Goal: Task Accomplishment & Management: Manage account settings

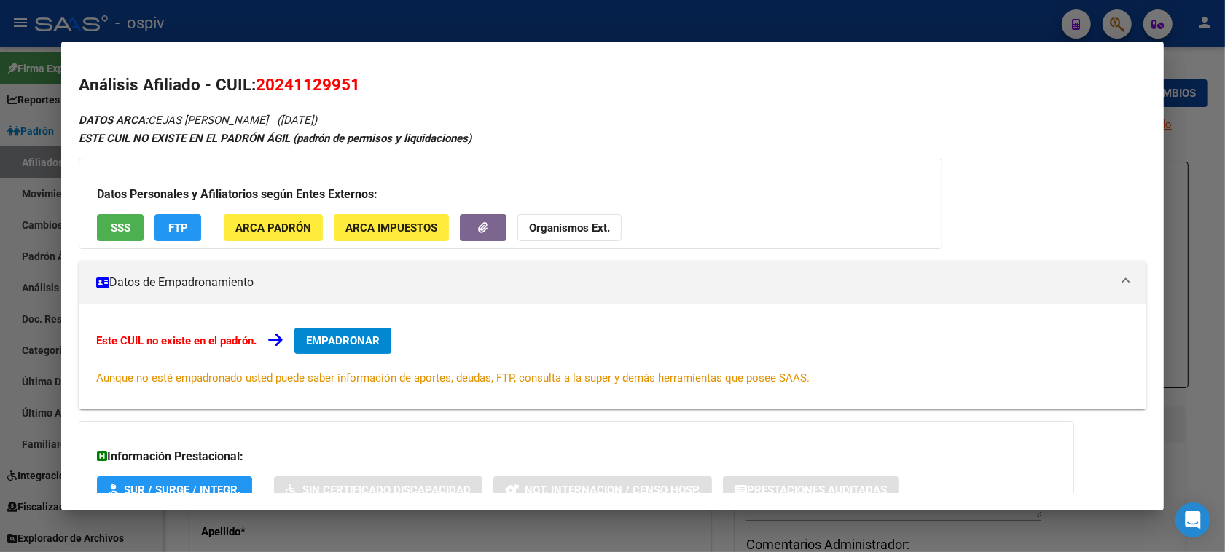
click at [1106, 11] on div at bounding box center [612, 276] width 1225 height 552
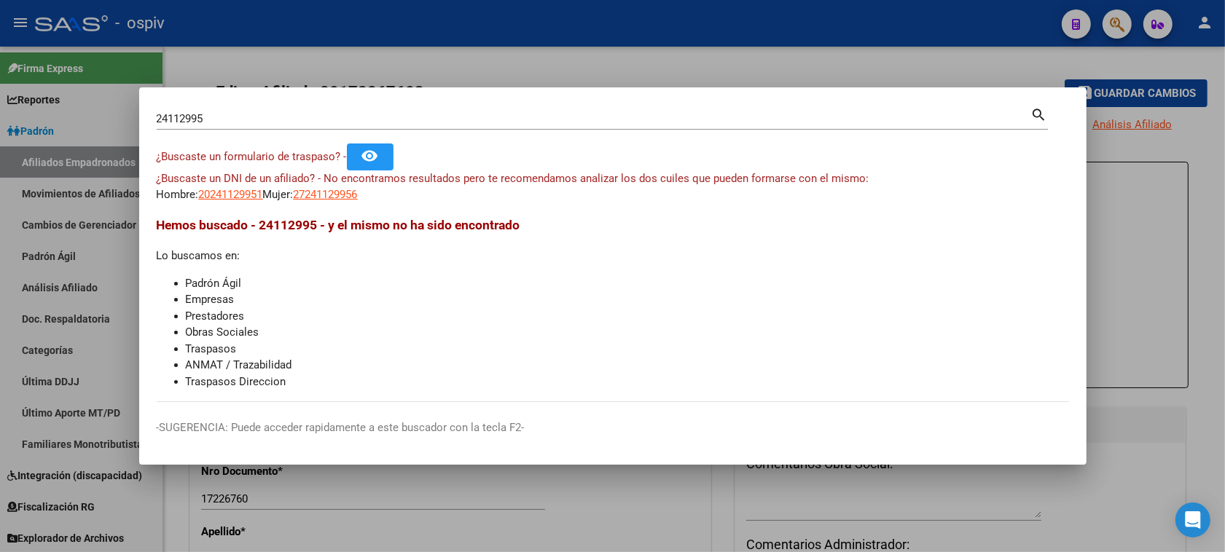
drag, startPoint x: 230, startPoint y: 129, endPoint x: 0, endPoint y: 82, distance: 235.0
click at [0, 82] on div "24112995 Buscar (apellido, dni, cuil, nro traspaso, cuit, obra social) search ¿…" at bounding box center [612, 276] width 1225 height 552
click at [222, 125] on input "24112995" at bounding box center [594, 118] width 875 height 13
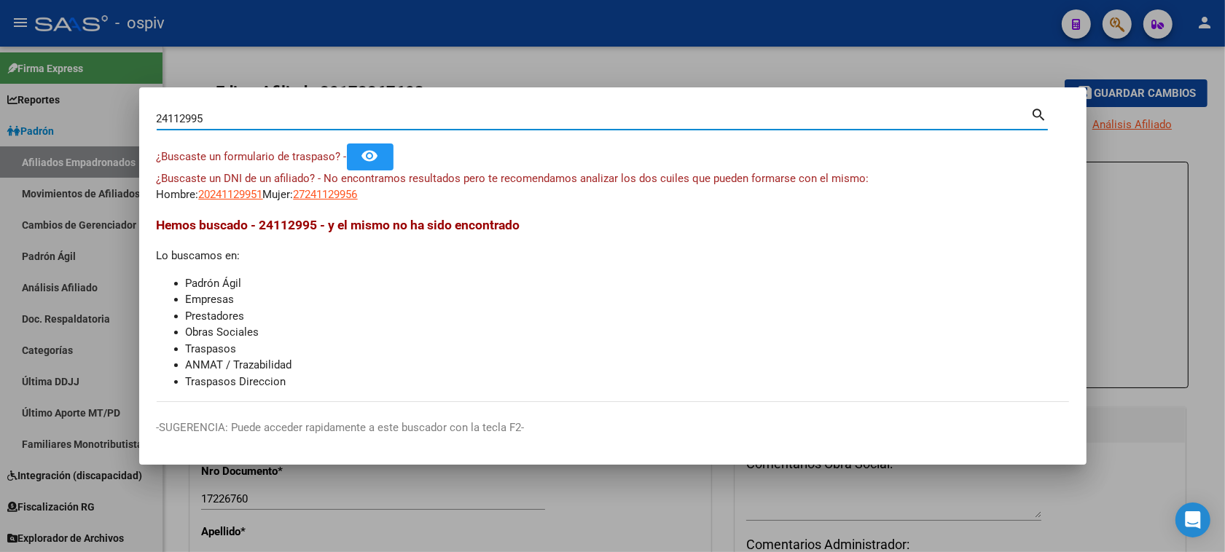
drag, startPoint x: 222, startPoint y: 122, endPoint x: 29, endPoint y: 128, distance: 193.2
click at [45, 125] on div "24112995 Buscar (apellido, dni, cuil, nro traspaso, cuit, obra social) search ¿…" at bounding box center [612, 276] width 1225 height 552
type input "35855705"
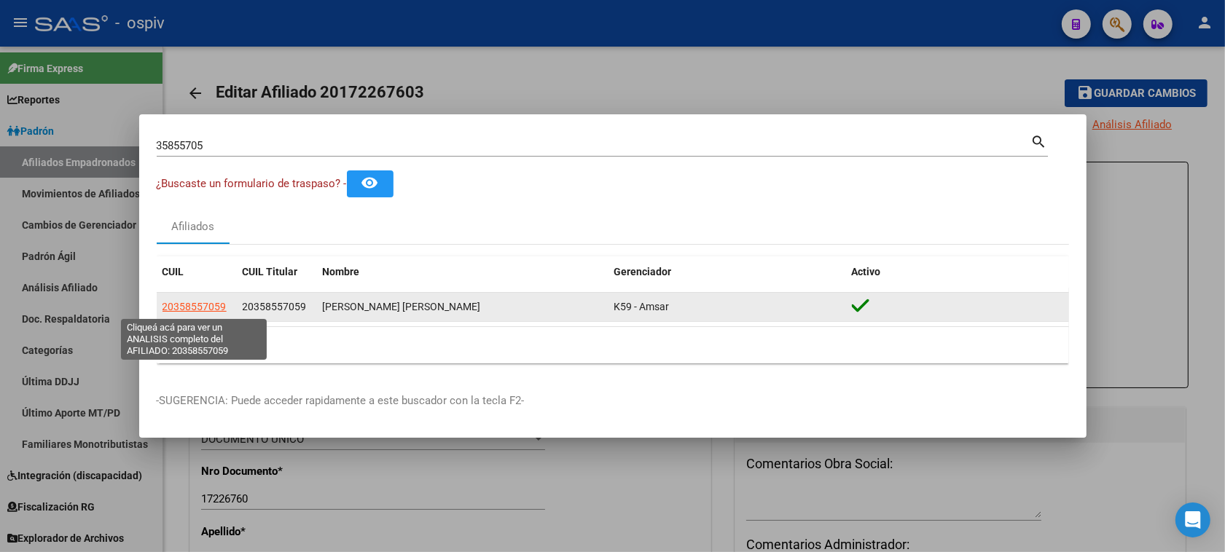
click at [182, 308] on span "20358557059" at bounding box center [195, 307] width 64 height 12
type textarea "20358557059"
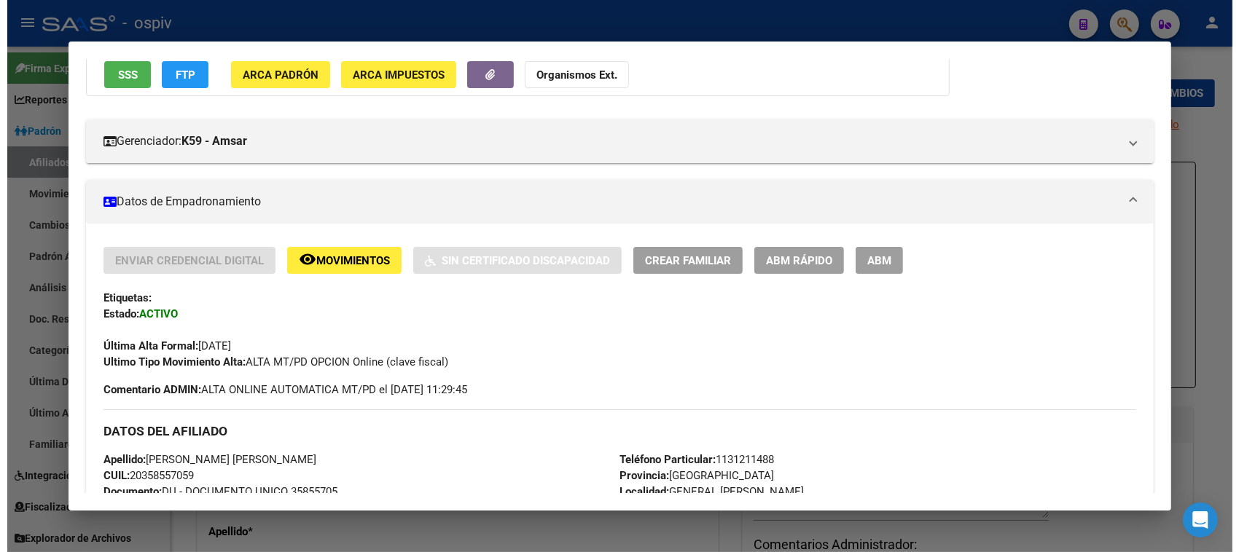
scroll to position [182, 0]
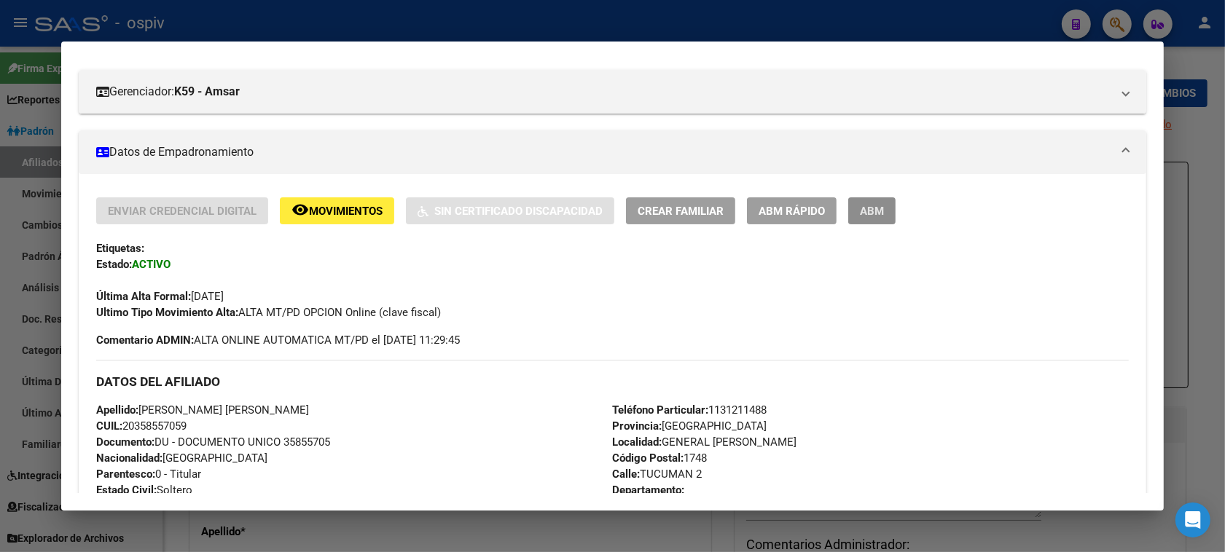
click at [876, 208] on span "ABM" at bounding box center [872, 211] width 24 height 13
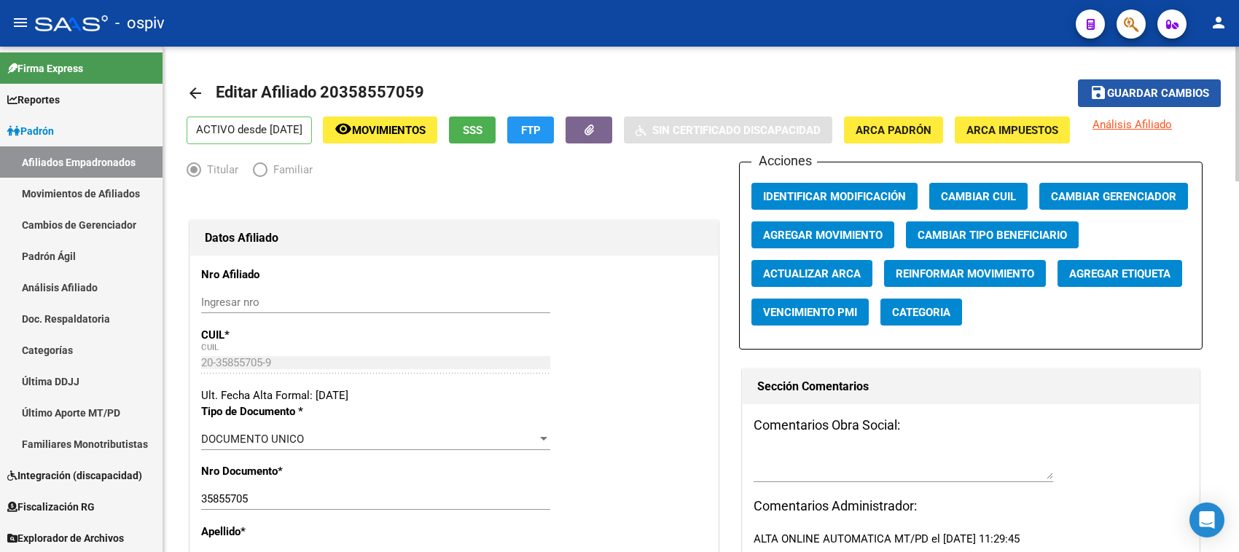
click at [1149, 89] on span "Guardar cambios" at bounding box center [1158, 93] width 102 height 13
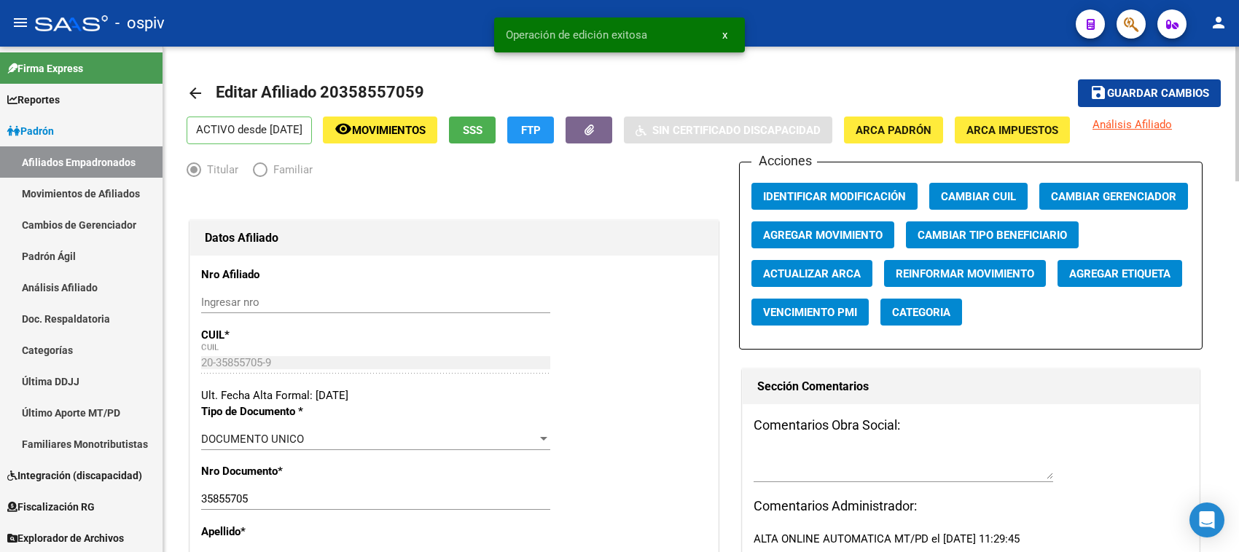
click at [1101, 275] on span "Agregar Etiqueta" at bounding box center [1119, 273] width 101 height 13
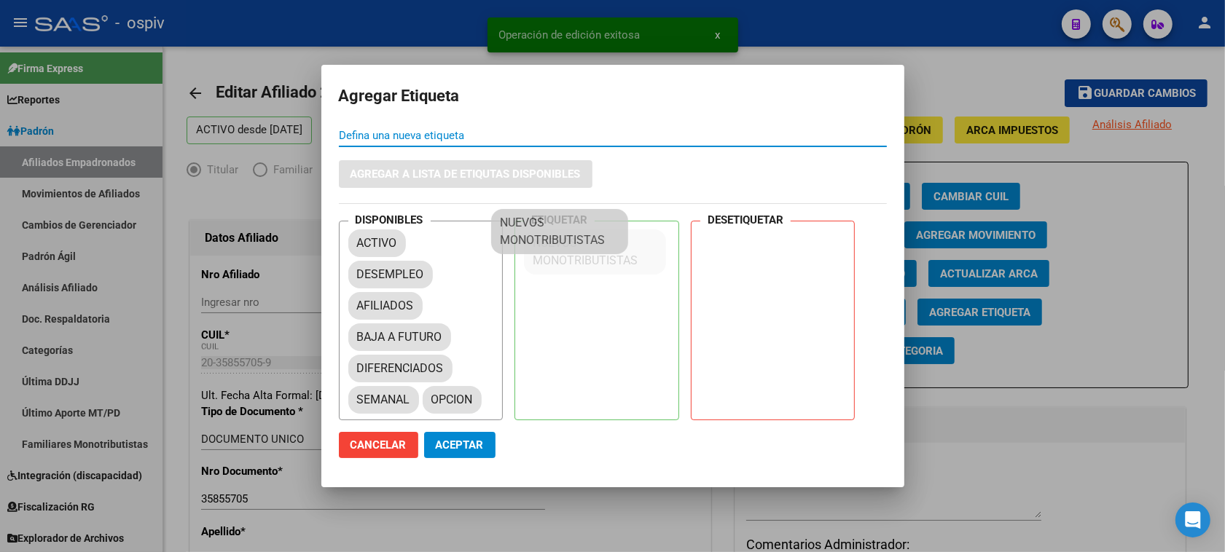
drag, startPoint x: 426, startPoint y: 426, endPoint x: 584, endPoint y: 235, distance: 247.5
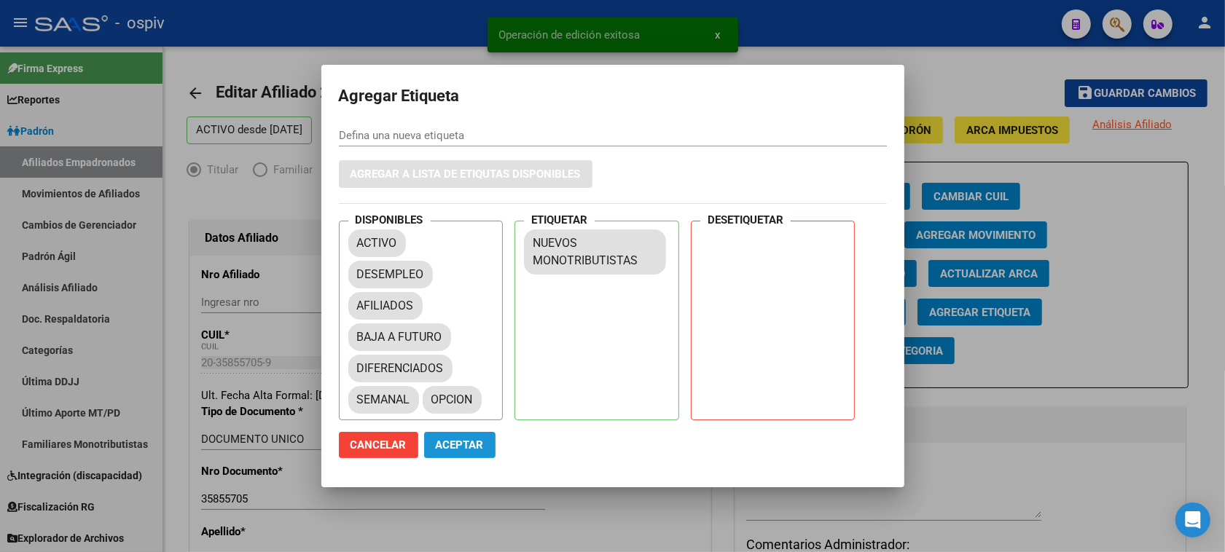
drag, startPoint x: 478, startPoint y: 443, endPoint x: 832, endPoint y: 160, distance: 452.6
click at [478, 442] on span "Aceptar" at bounding box center [460, 445] width 48 height 13
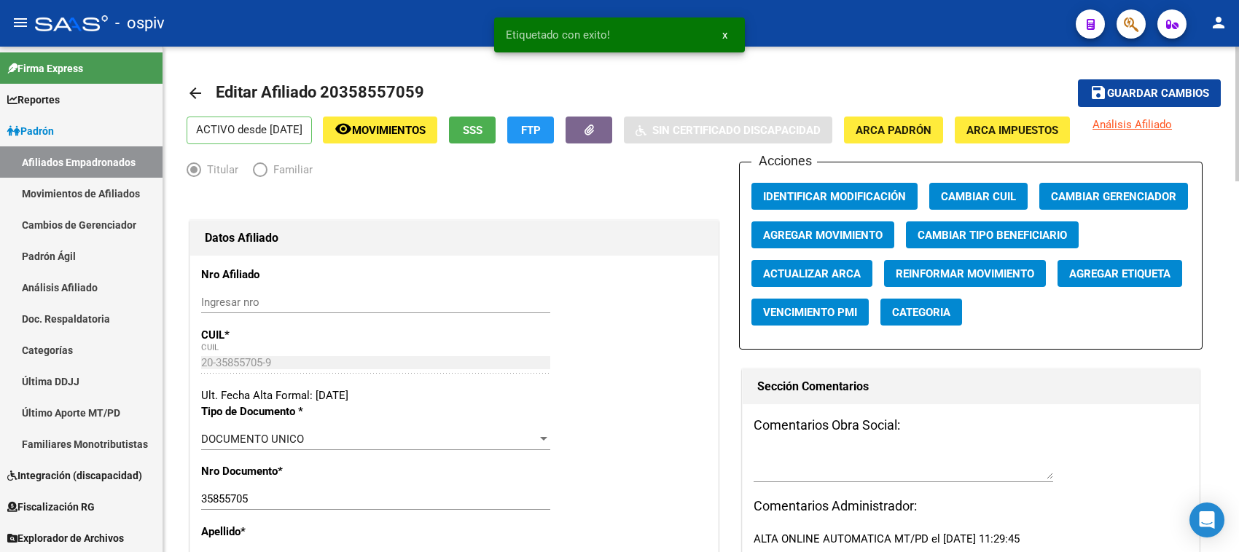
click at [920, 295] on app-reinformar-movimiento "Reinformar Movimiento" at bounding box center [970, 279] width 173 height 39
click at [920, 318] on button "Categoria" at bounding box center [921, 312] width 82 height 27
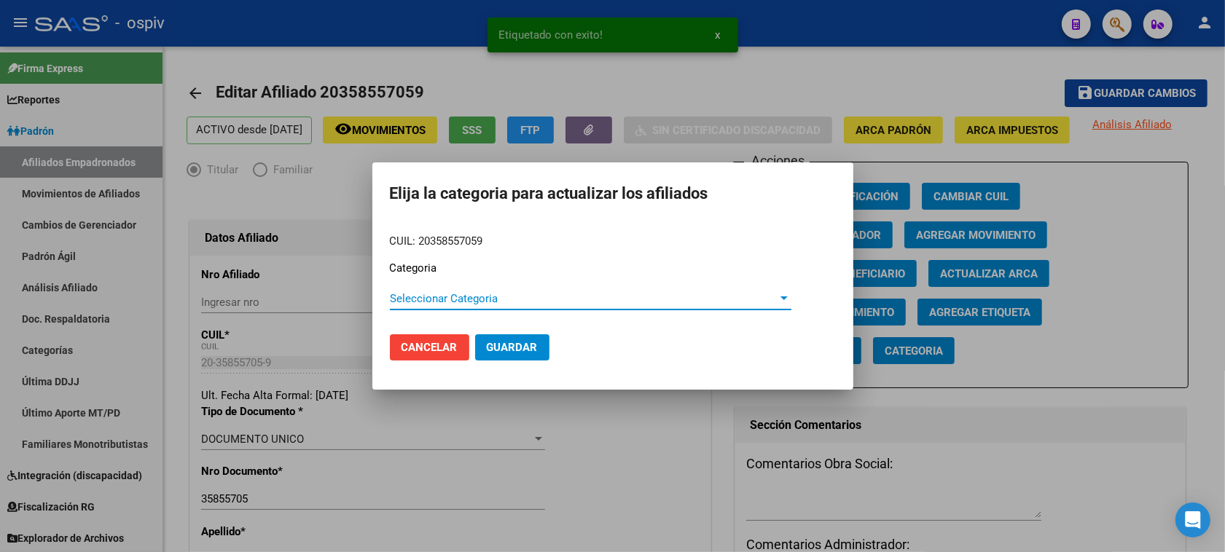
click at [454, 307] on div "Seleccionar Categoria Seleccionar Categoria" at bounding box center [591, 299] width 402 height 22
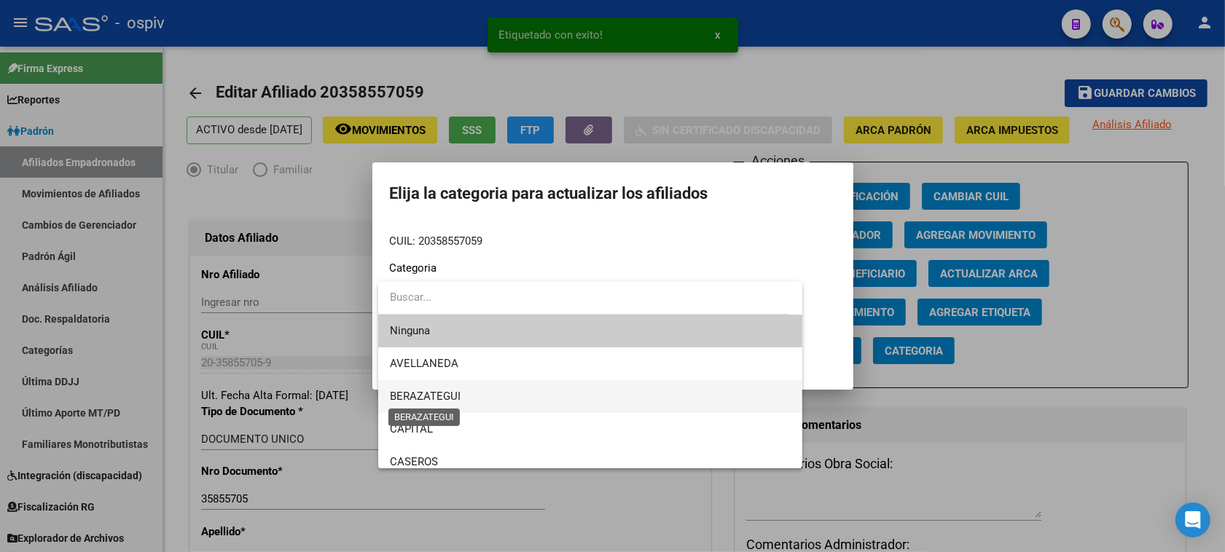
drag, startPoint x: 458, startPoint y: 392, endPoint x: 472, endPoint y: 376, distance: 21.2
click at [458, 394] on span "BERAZATEGUI" at bounding box center [425, 396] width 71 height 13
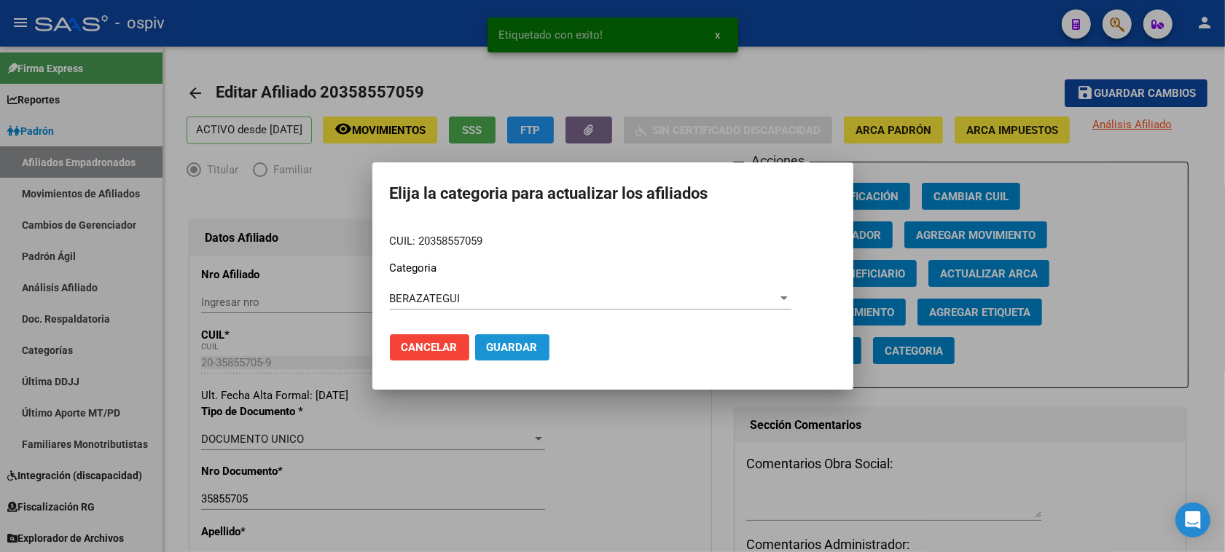
click at [523, 351] on span "Guardar" at bounding box center [512, 347] width 51 height 13
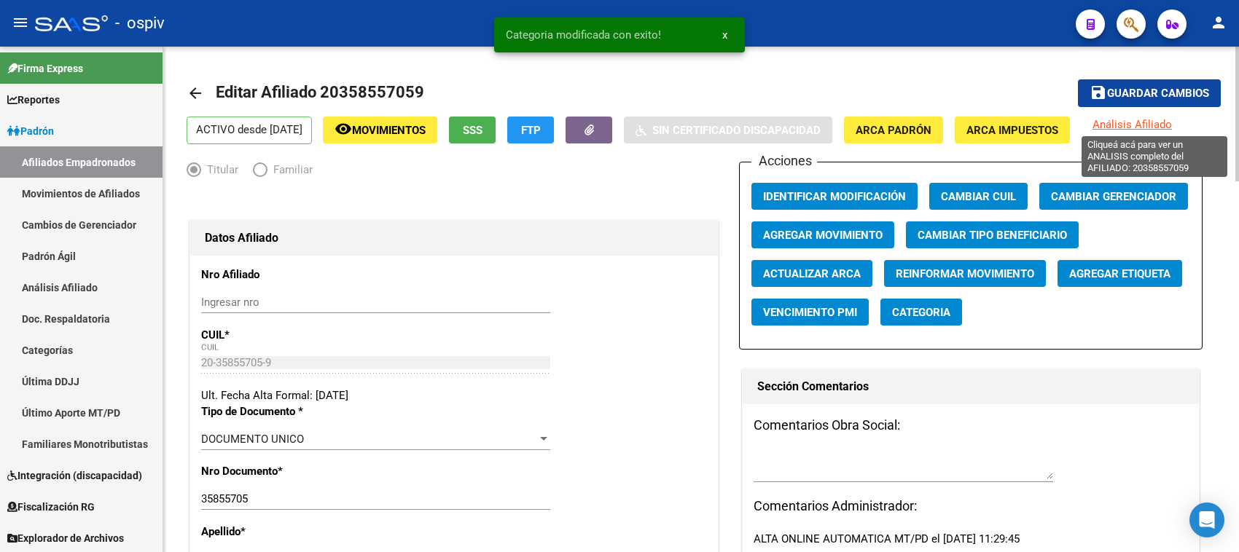
click at [1155, 122] on span "Análisis Afiliado" at bounding box center [1131, 124] width 79 height 13
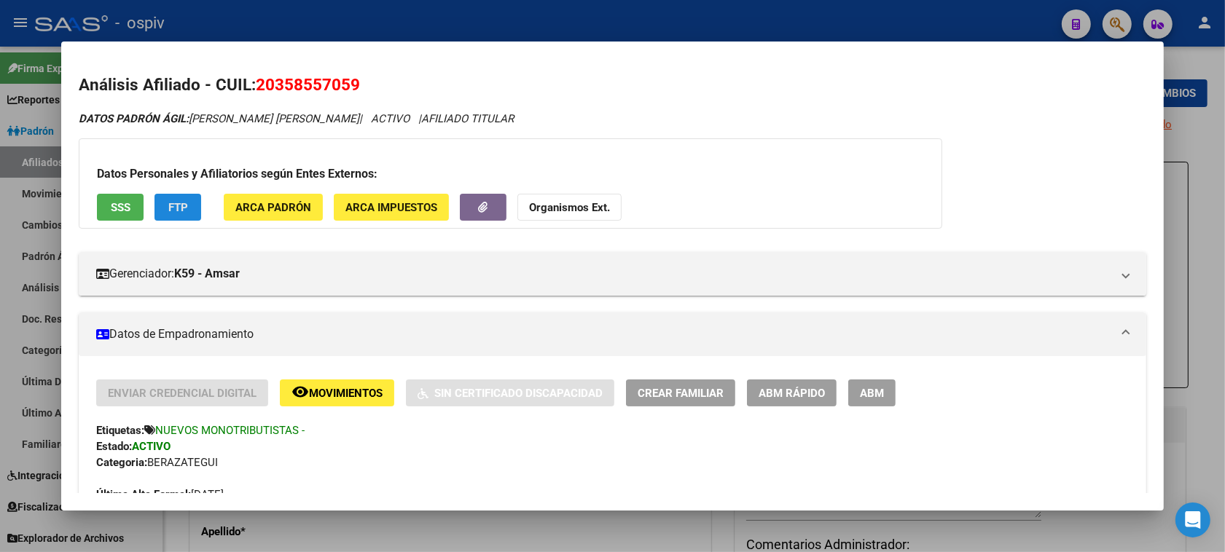
click at [168, 209] on span "FTP" at bounding box center [178, 207] width 20 height 13
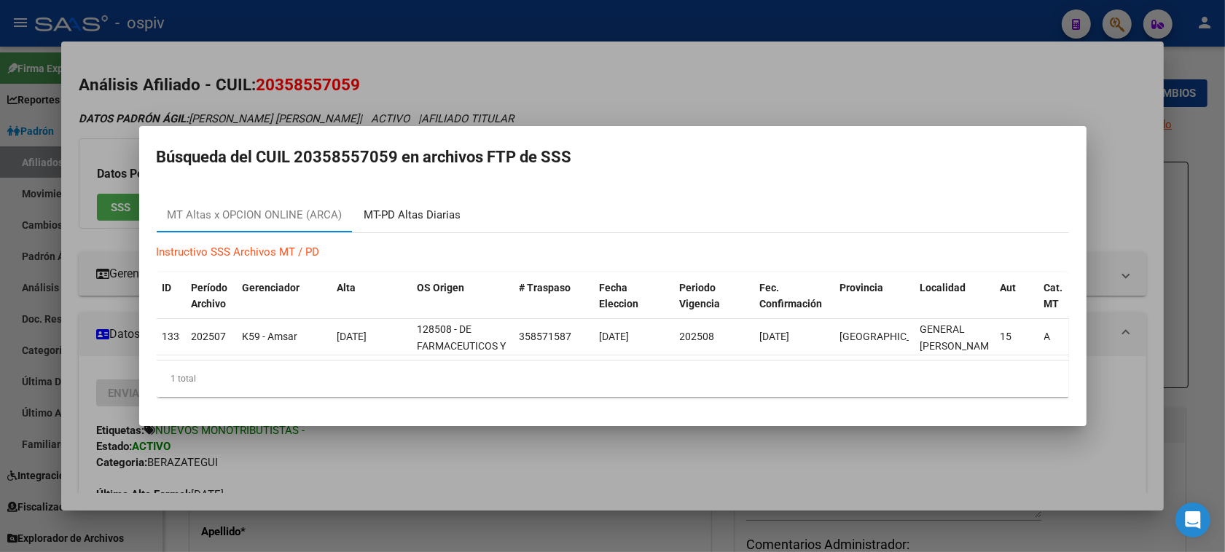
click at [394, 207] on div "MT-PD Altas Diarias" at bounding box center [412, 215] width 97 height 17
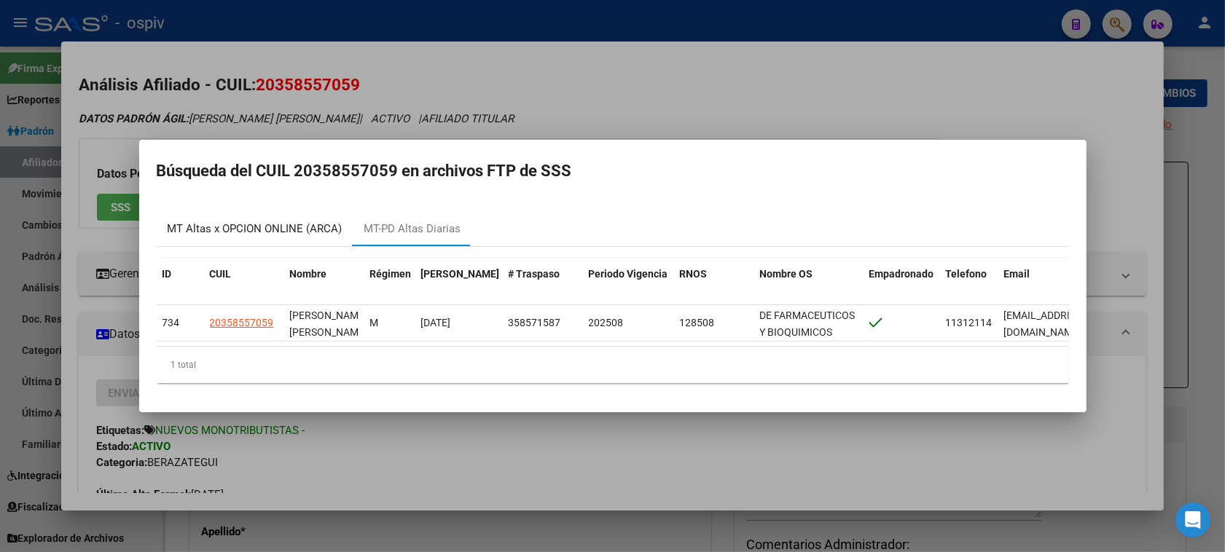
click at [257, 221] on div "MT Altas x OPCION ONLINE (ARCA)" at bounding box center [255, 229] width 175 height 17
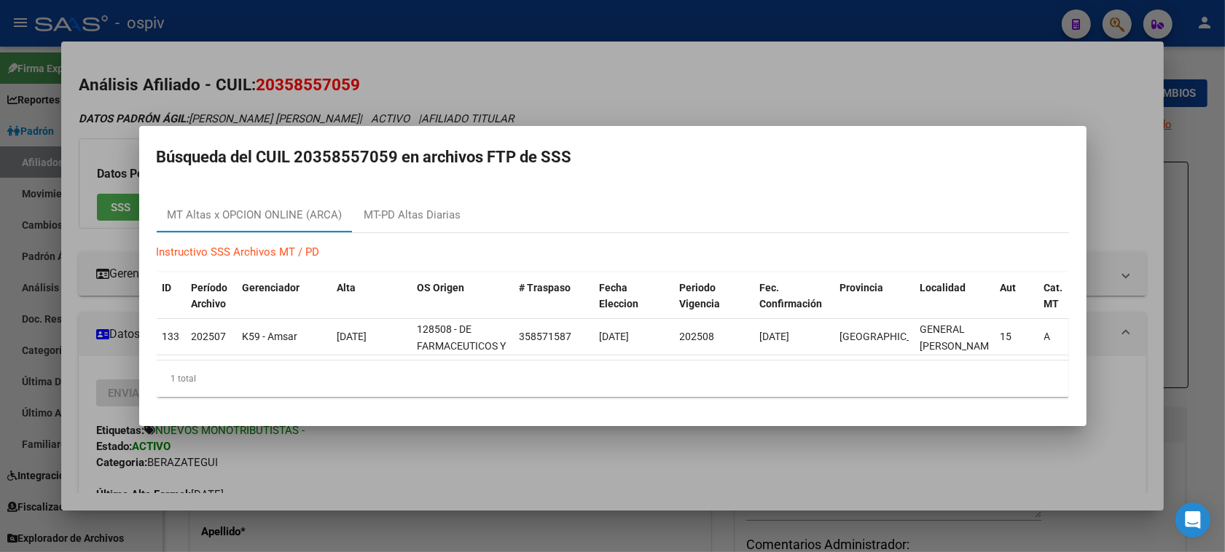
drag, startPoint x: 1117, startPoint y: 19, endPoint x: 957, endPoint y: 19, distance: 160.3
click at [1116, 19] on div at bounding box center [612, 276] width 1225 height 552
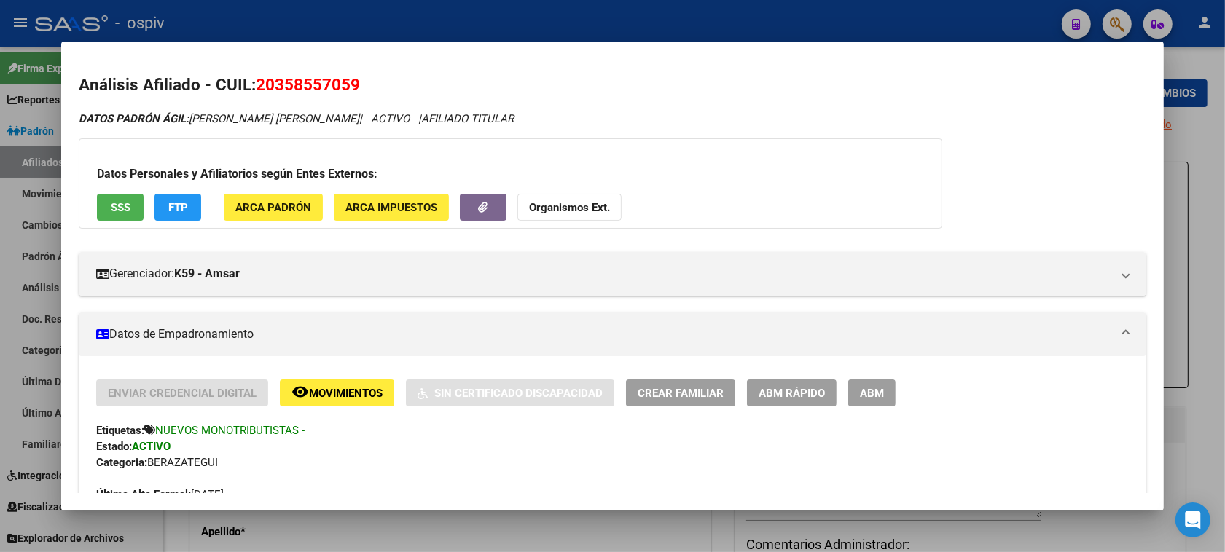
click at [1123, 20] on div at bounding box center [612, 276] width 1225 height 552
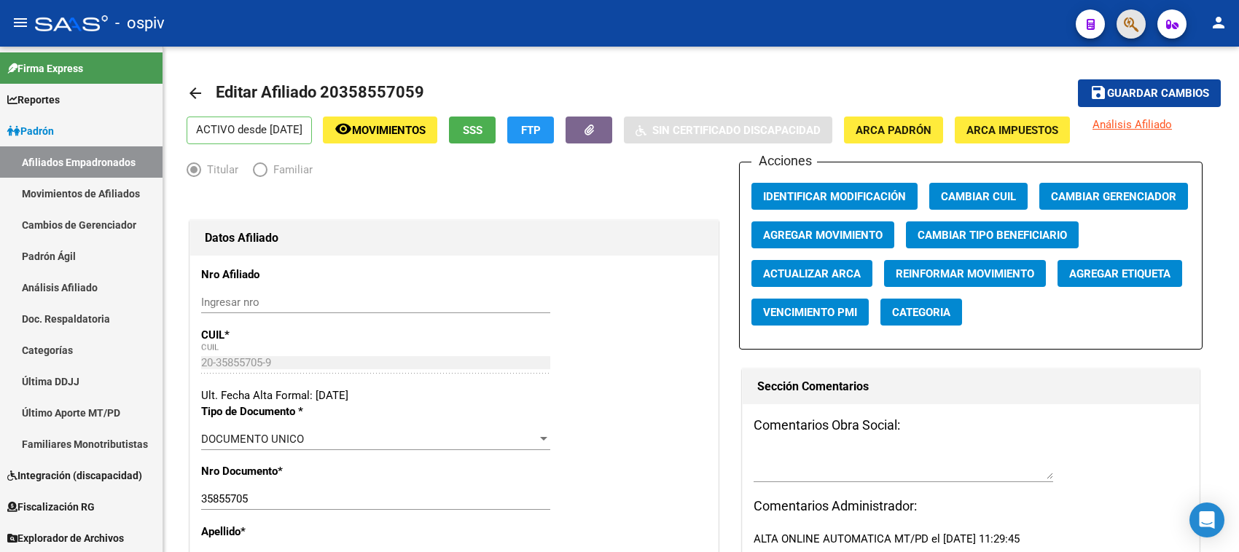
click at [1141, 22] on button "button" at bounding box center [1130, 23] width 29 height 29
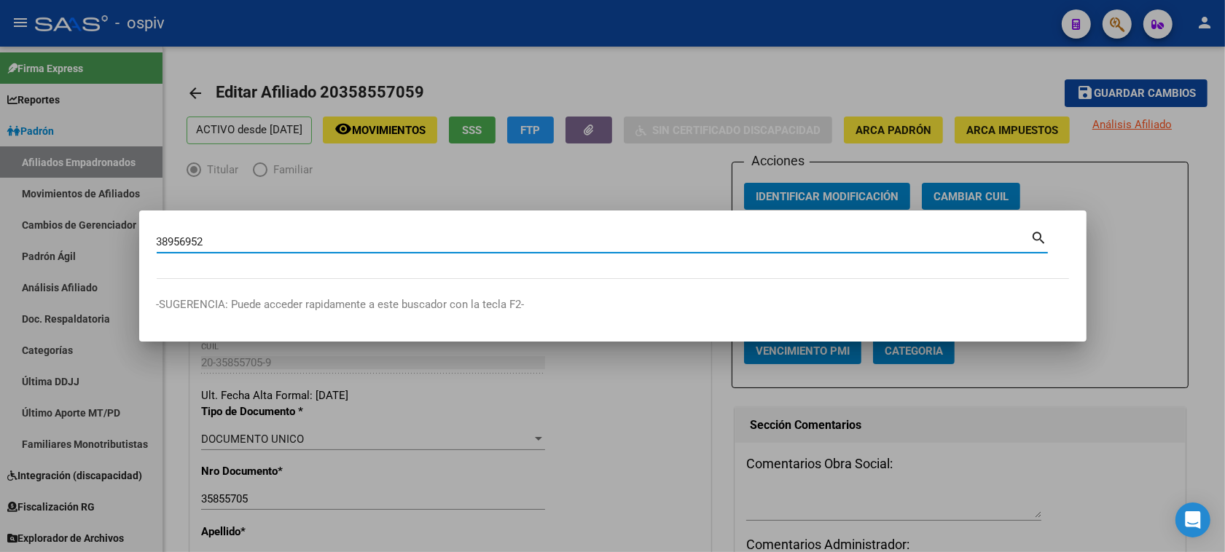
type input "38956952"
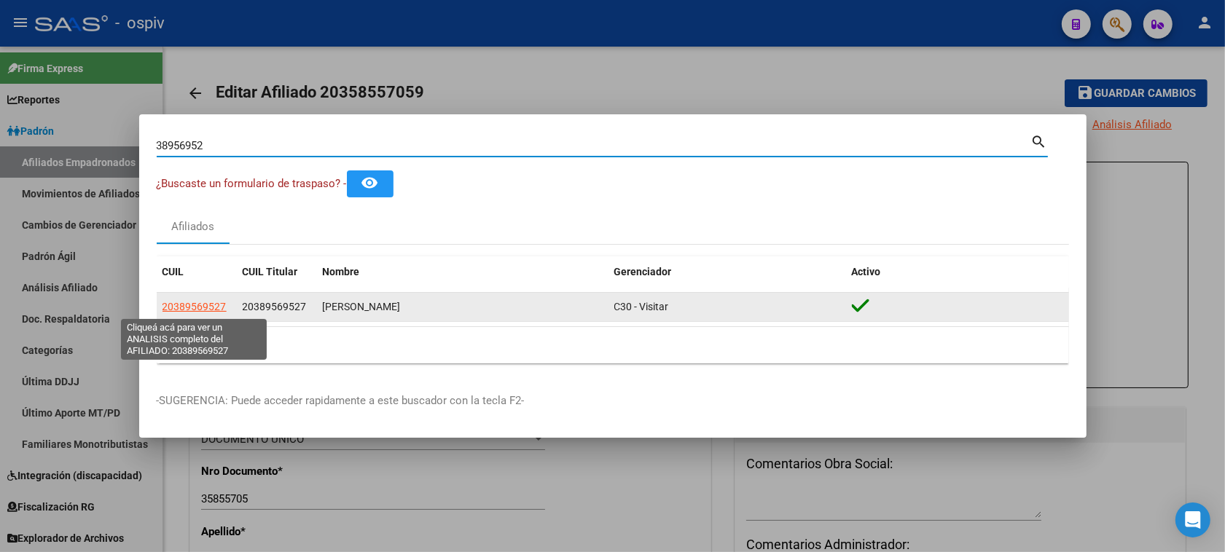
click at [206, 304] on span "20389569527" at bounding box center [195, 307] width 64 height 12
type textarea "20389569527"
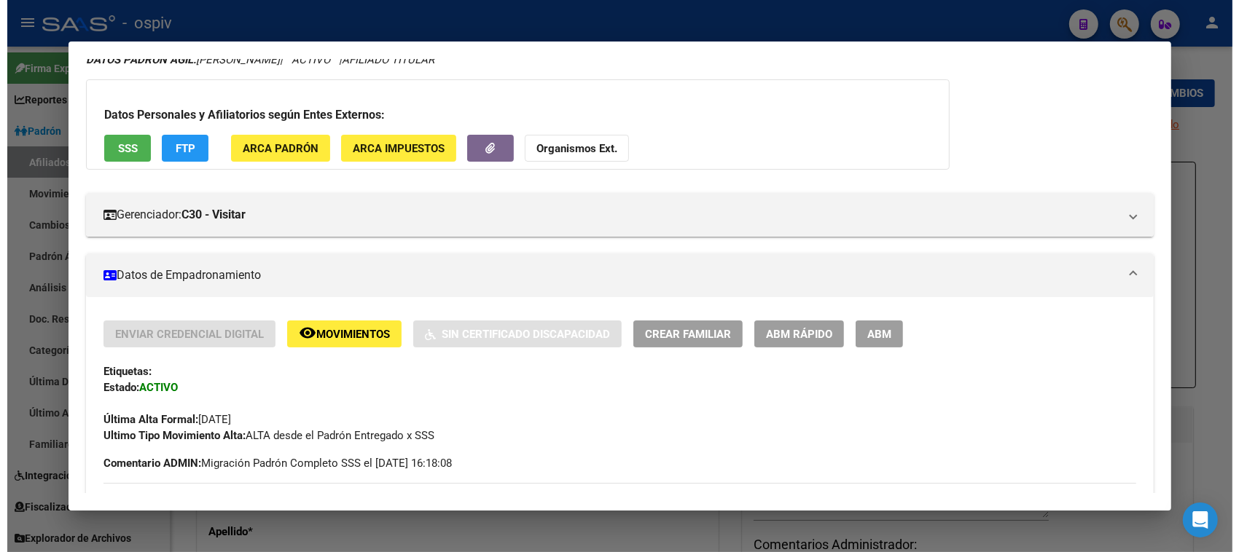
scroll to position [91, 0]
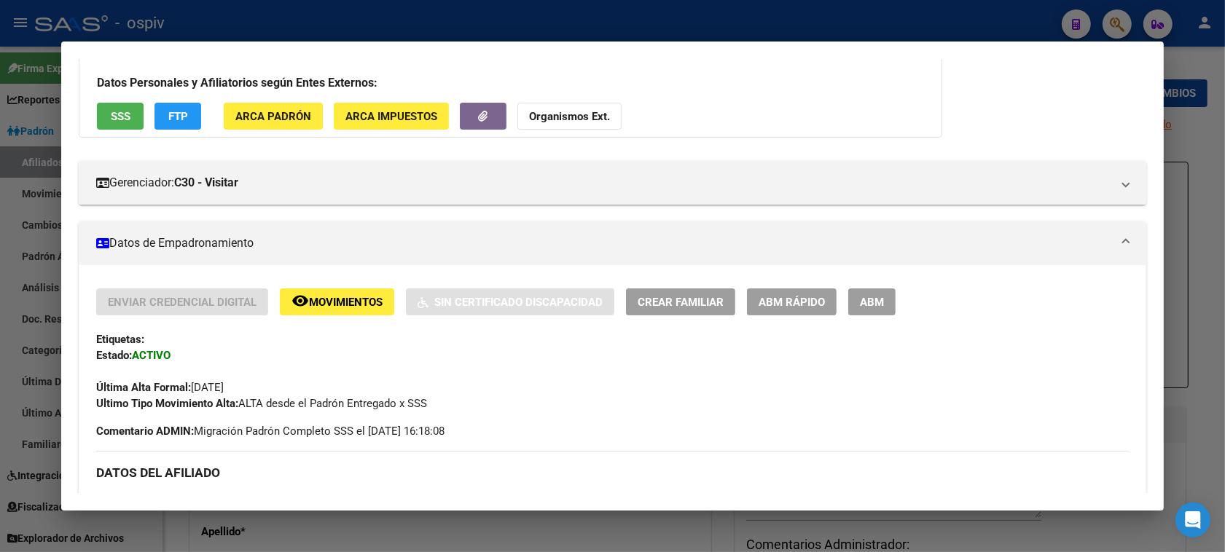
click at [869, 300] on span "ABM" at bounding box center [872, 302] width 24 height 13
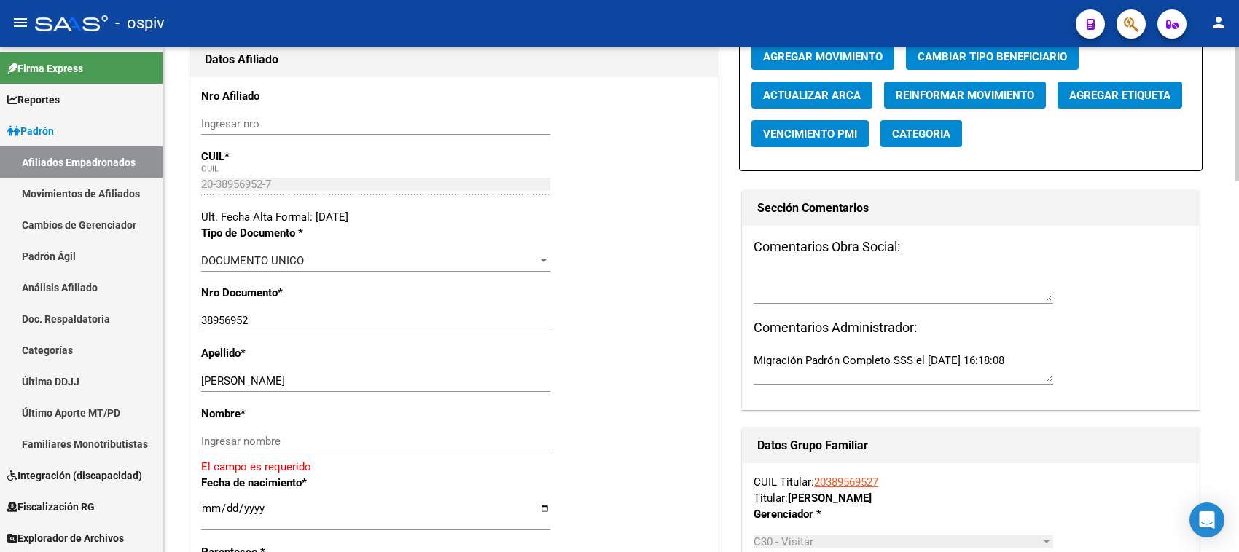
scroll to position [182, 0]
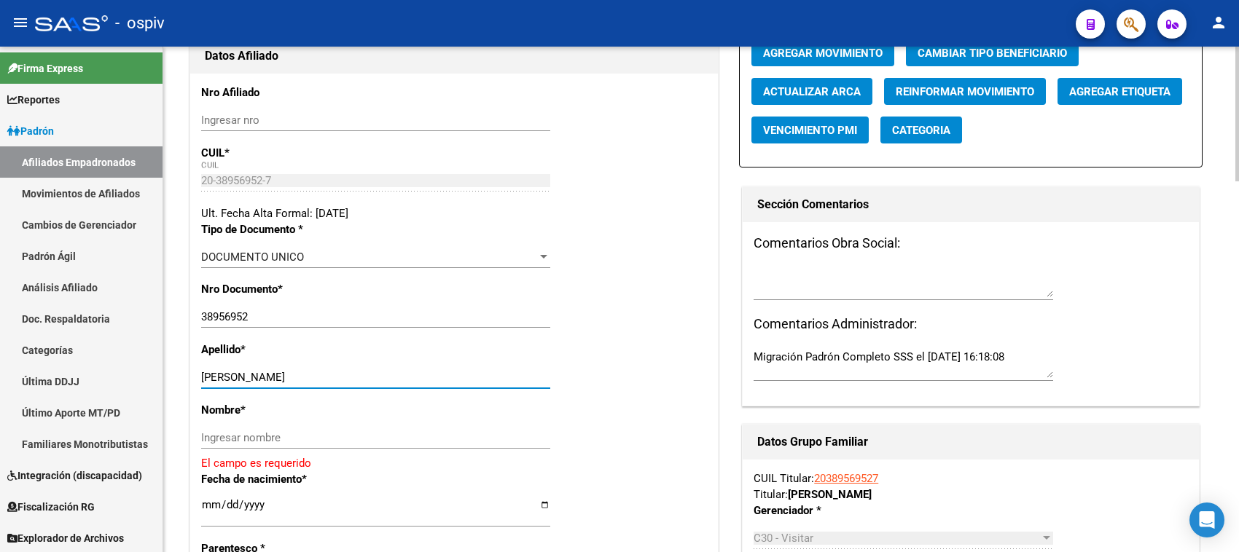
drag, startPoint x: 230, startPoint y: 376, endPoint x: 302, endPoint y: 379, distance: 72.9
click at [302, 379] on input "[PERSON_NAME]" at bounding box center [375, 377] width 349 height 13
type input "TROIA"
click at [281, 430] on div "Ingresar nombre" at bounding box center [375, 438] width 349 height 22
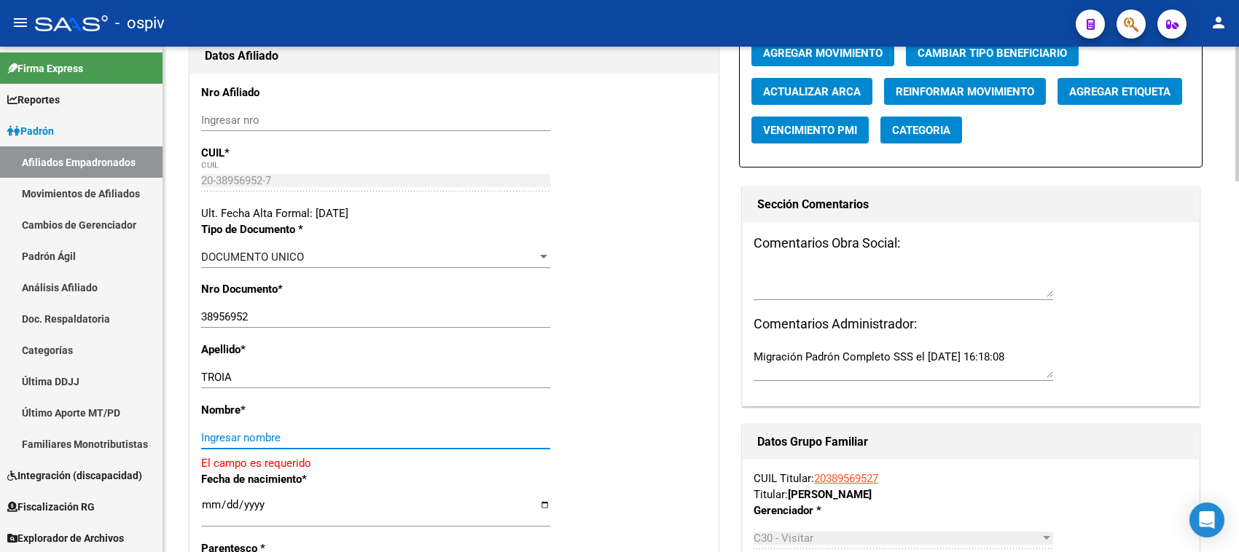
paste input "TOMAS"
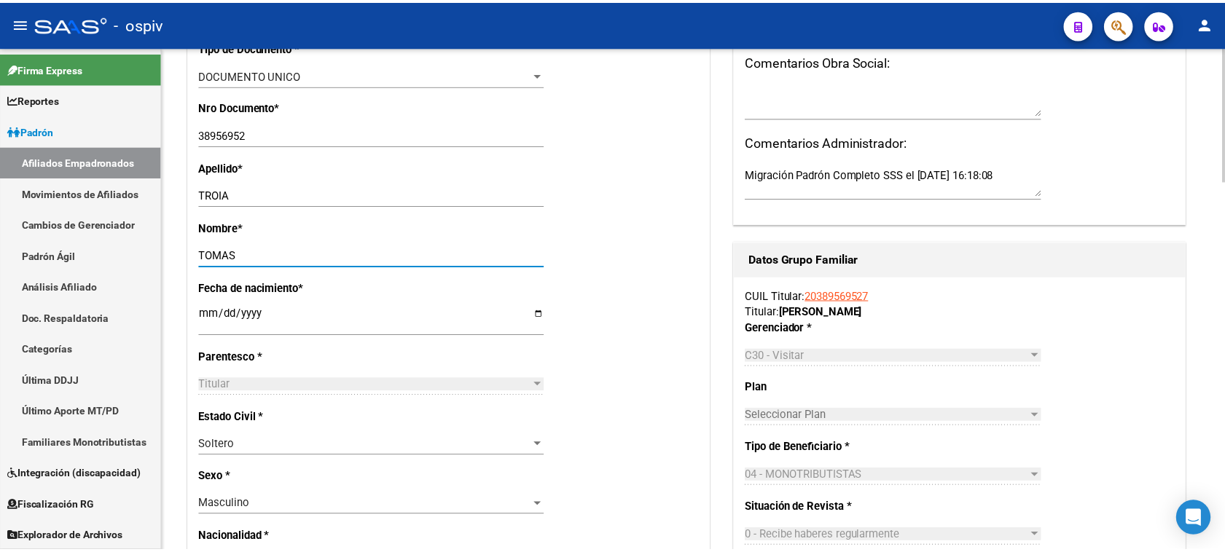
scroll to position [0, 0]
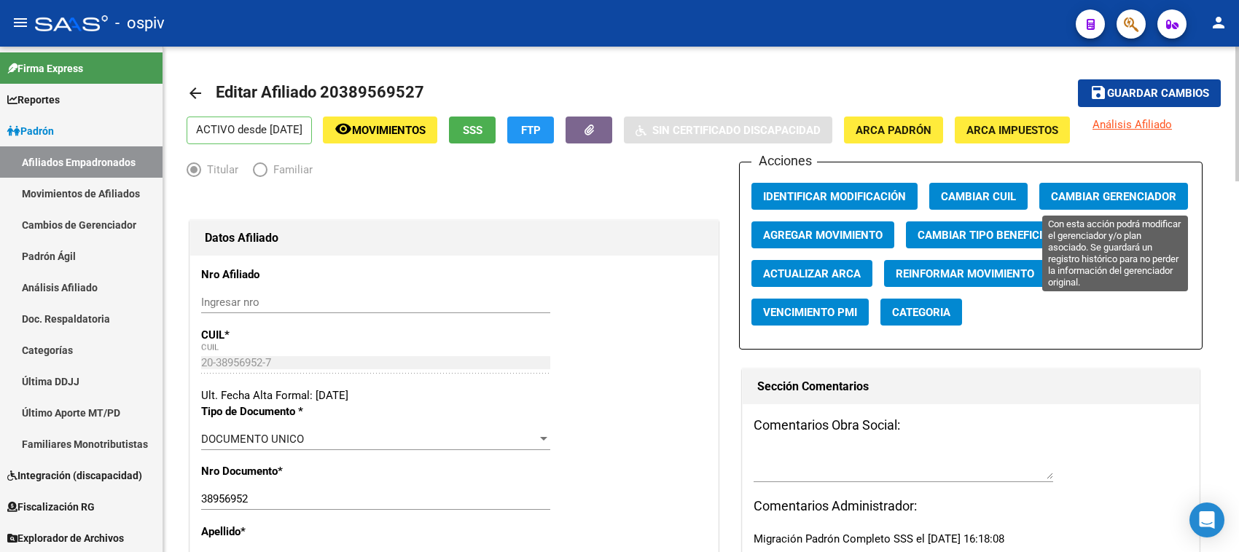
type input "TOMAS"
click at [1120, 199] on span "Cambiar Gerenciador" at bounding box center [1113, 196] width 125 height 13
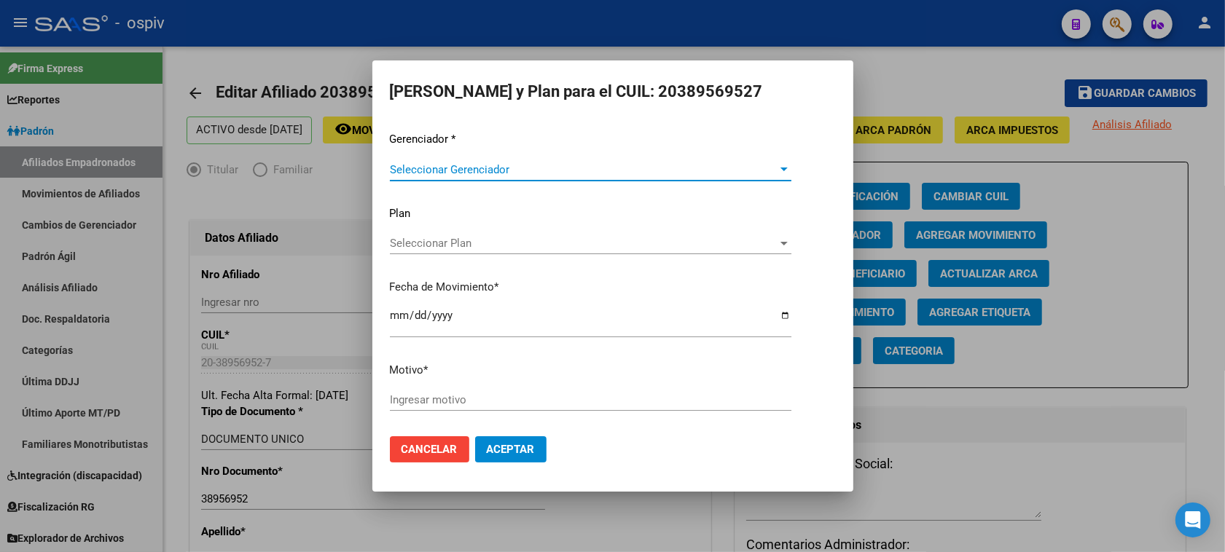
click at [426, 168] on span "Seleccionar Gerenciador" at bounding box center [584, 169] width 388 height 13
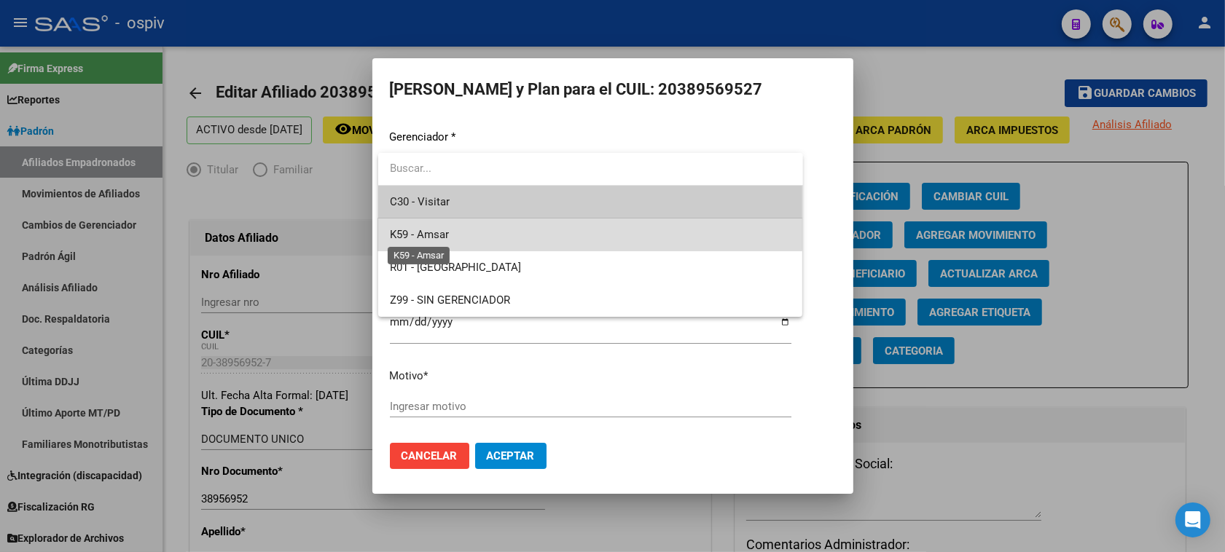
click at [438, 228] on span "K59 - Amsar" at bounding box center [419, 234] width 59 height 13
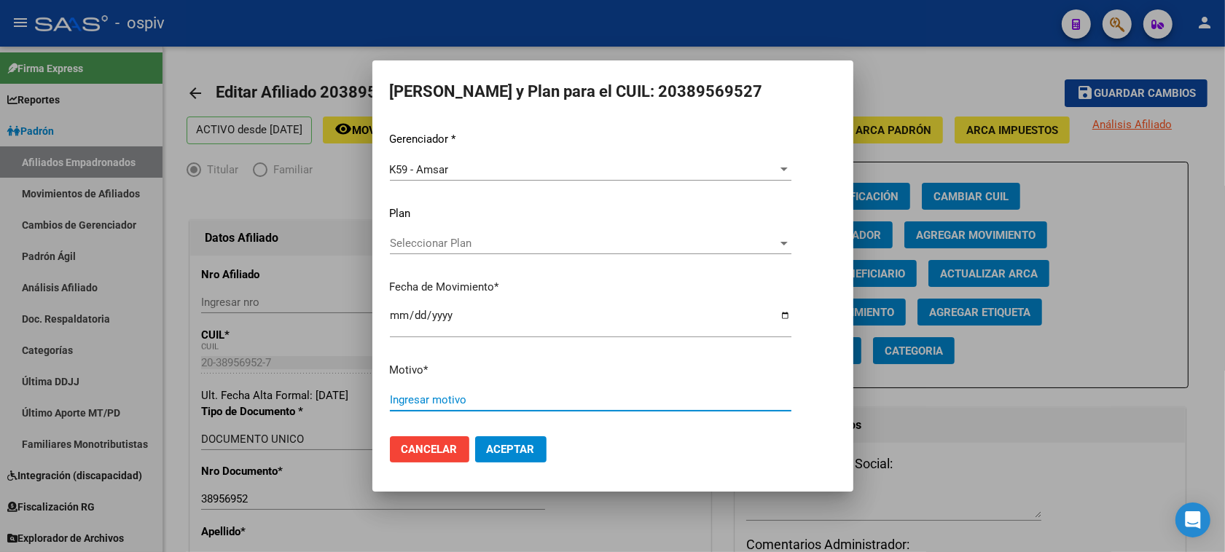
click at [431, 402] on input "Ingresar motivo" at bounding box center [591, 400] width 402 height 13
type input "monotributo"
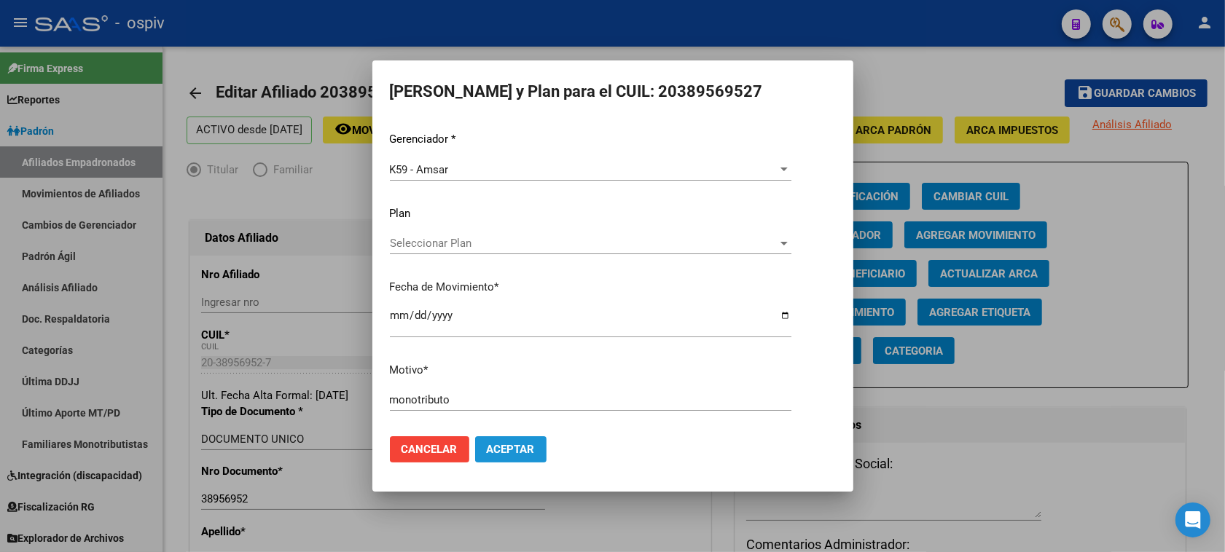
click at [499, 447] on span "Aceptar" at bounding box center [511, 449] width 48 height 13
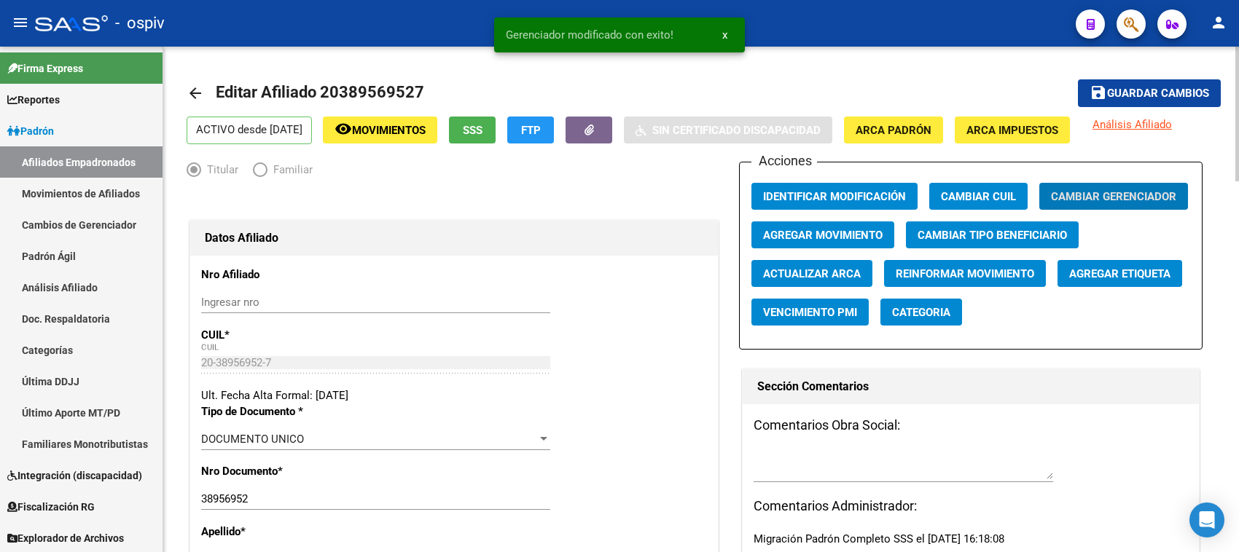
click at [938, 310] on span "Categoria" at bounding box center [921, 312] width 58 height 13
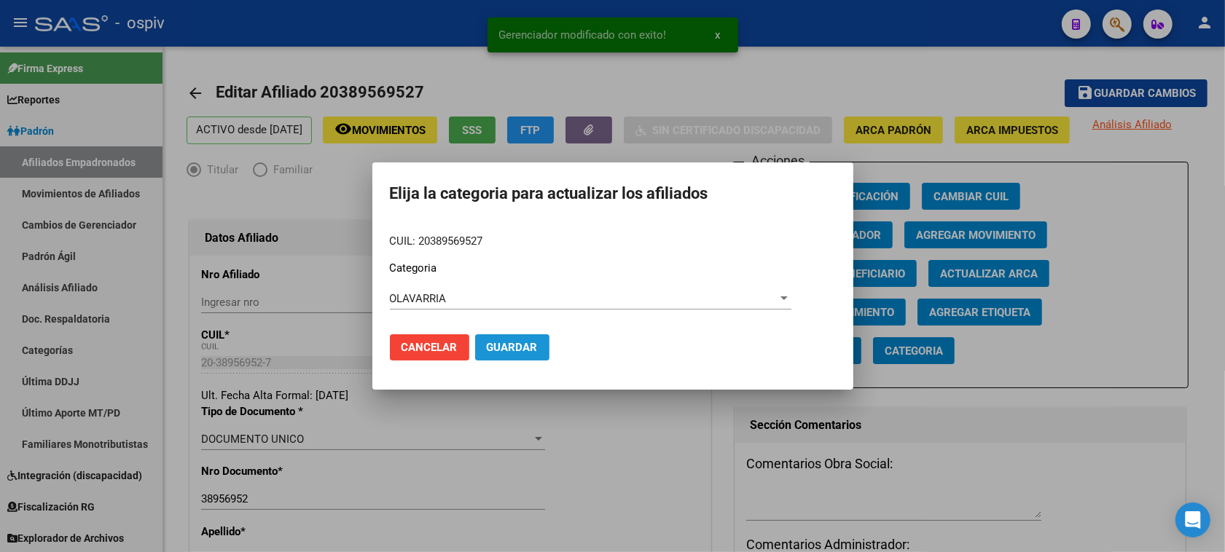
click at [538, 348] on button "Guardar" at bounding box center [512, 348] width 74 height 26
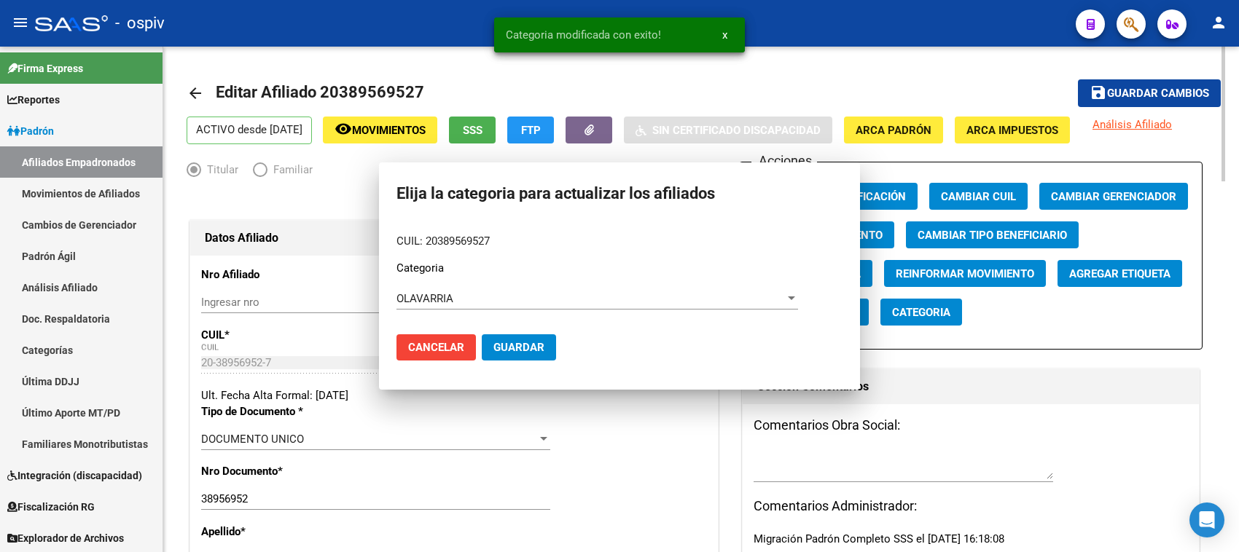
click at [1018, 311] on div "Acciones Identificar Modificación Cambiar CUIL Cambiar Gerenciador Agregar Movi…" at bounding box center [970, 256] width 463 height 188
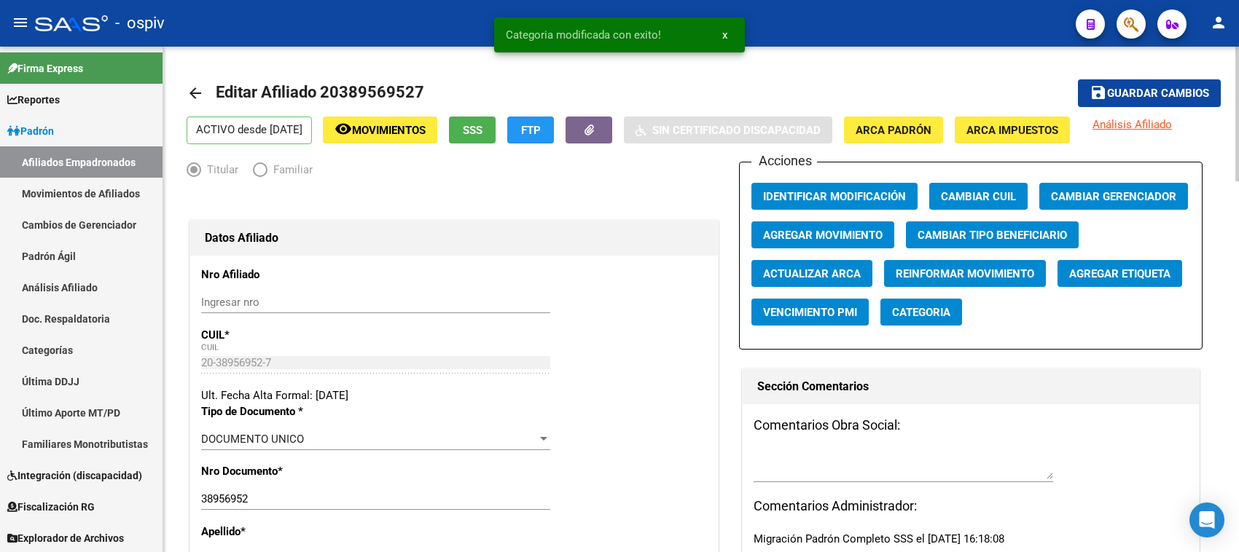
click at [1126, 283] on button "Agregar Etiqueta" at bounding box center [1119, 273] width 125 height 27
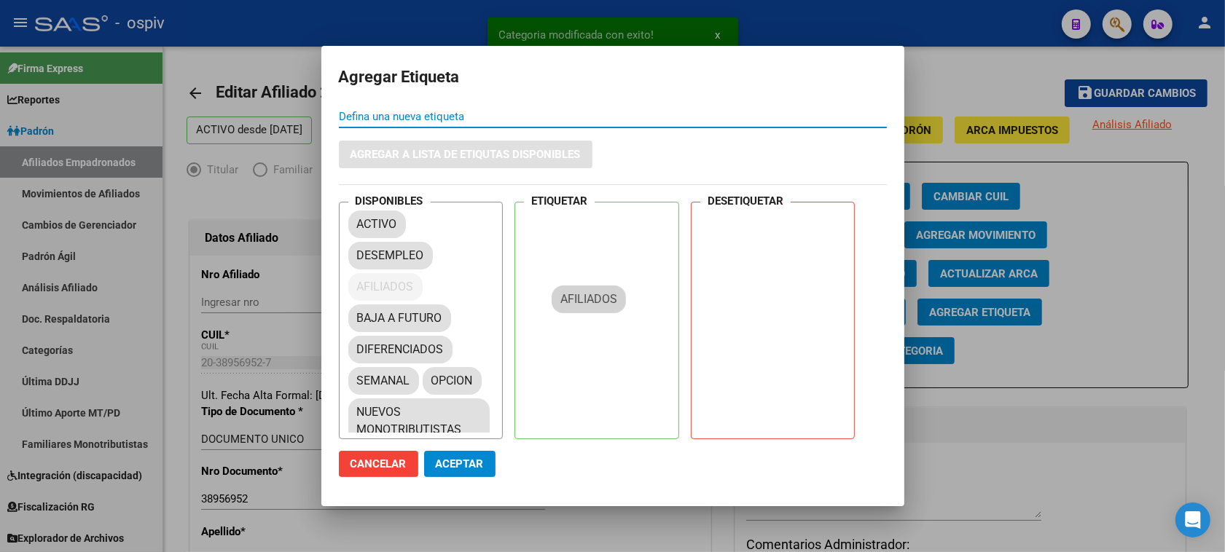
drag, startPoint x: 474, startPoint y: 304, endPoint x: 582, endPoint y: 259, distance: 116.9
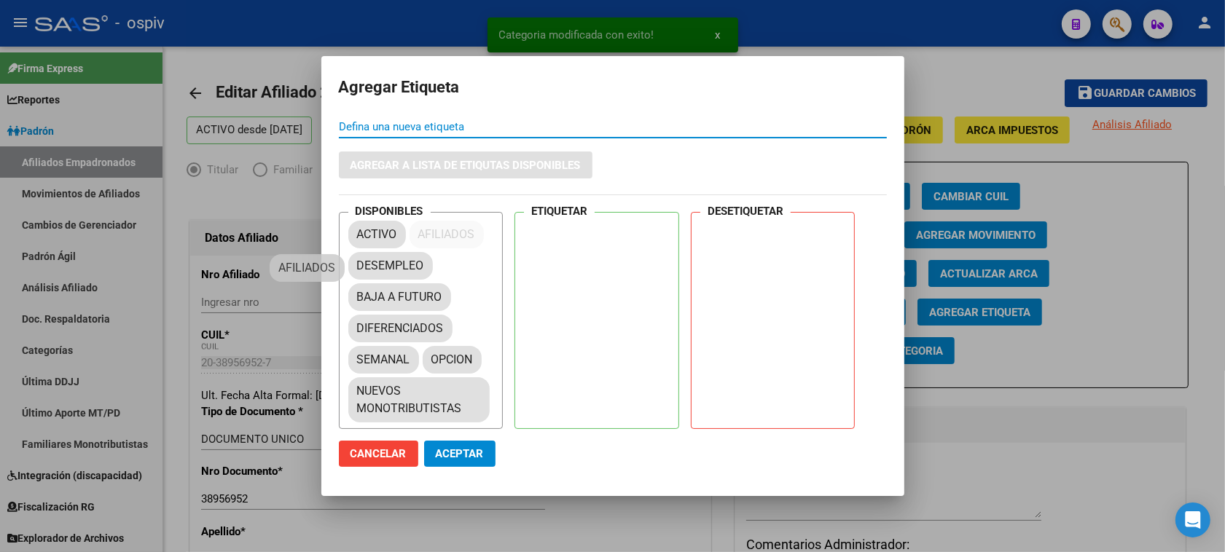
drag, startPoint x: 568, startPoint y: 230, endPoint x: 311, endPoint y: 267, distance: 259.9
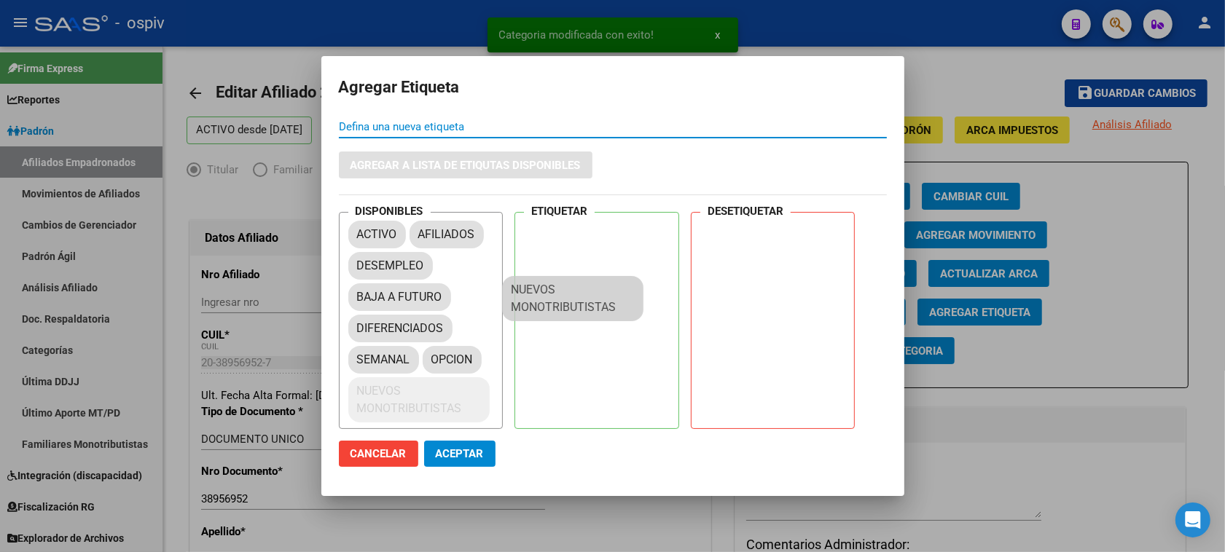
drag, startPoint x: 439, startPoint y: 410, endPoint x: 609, endPoint y: 267, distance: 221.9
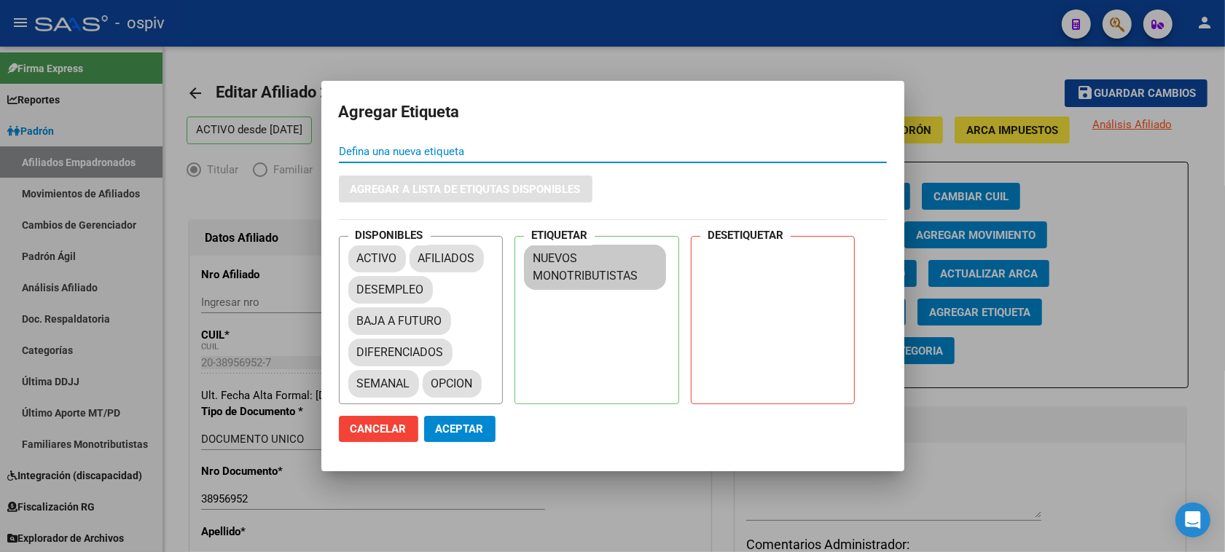
click at [464, 426] on span "Aceptar" at bounding box center [460, 429] width 48 height 13
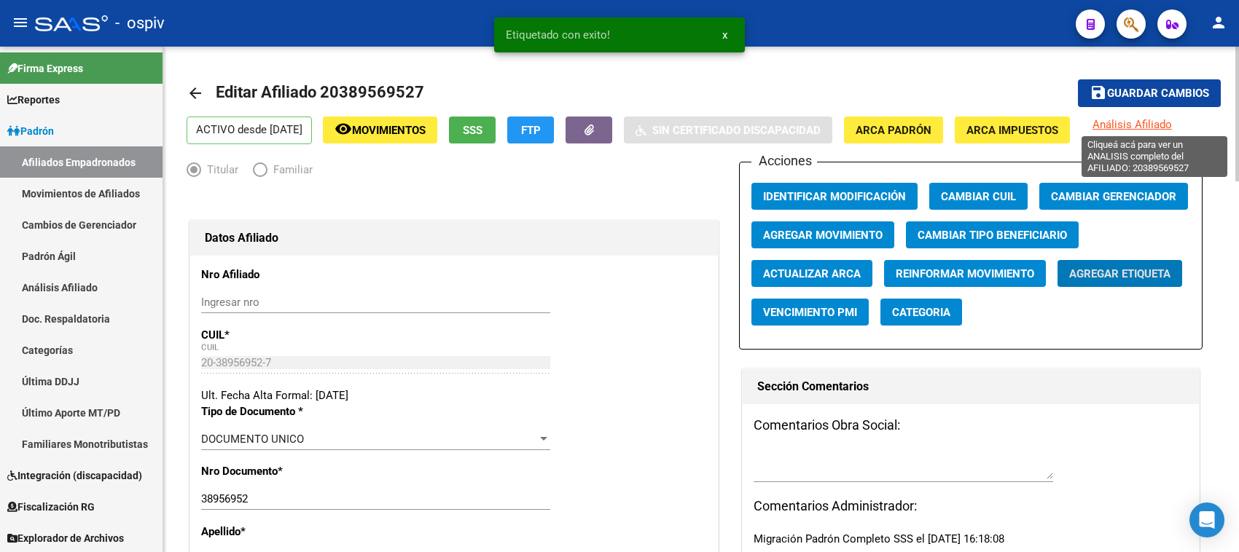
click at [1157, 126] on span "Análisis Afiliado" at bounding box center [1131, 124] width 79 height 13
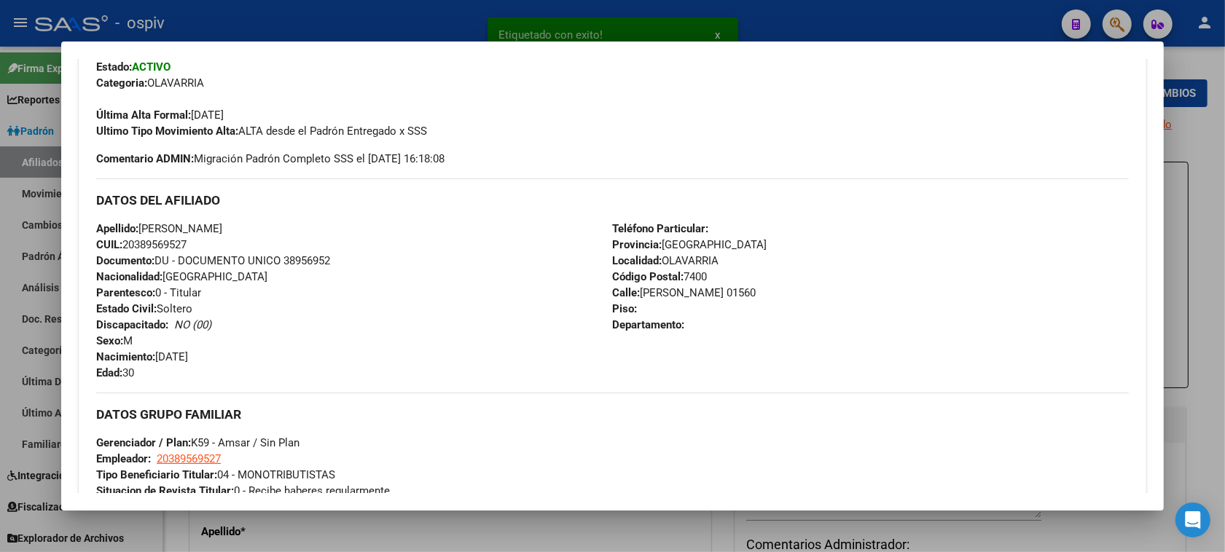
scroll to position [807, 0]
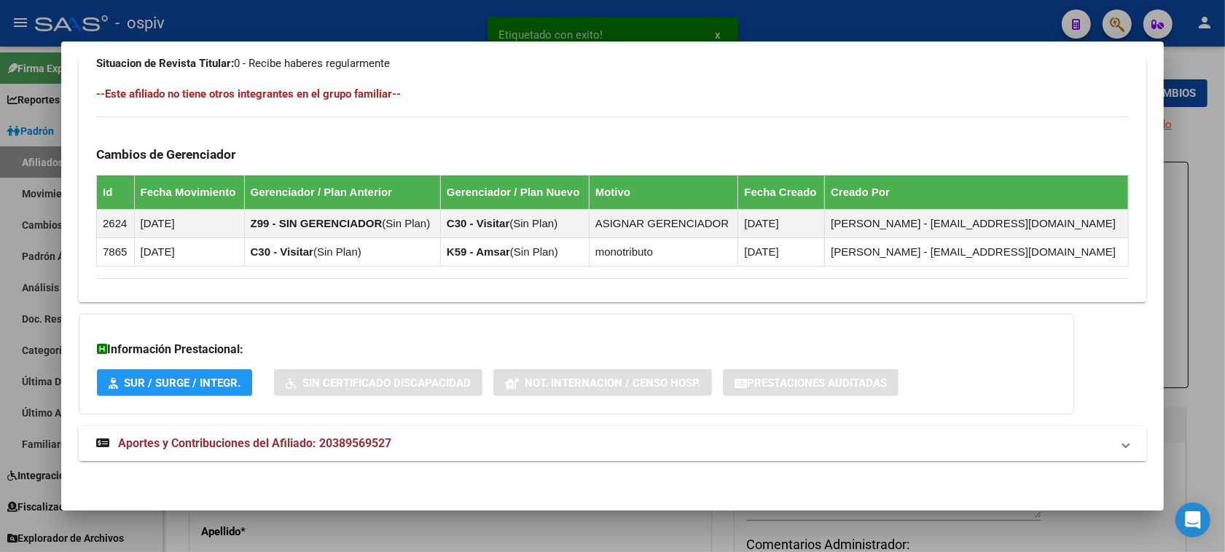
click at [401, 443] on mat-panel-title "Aportes y Contribuciones del Afiliado: 20389569527" at bounding box center [603, 443] width 1015 height 17
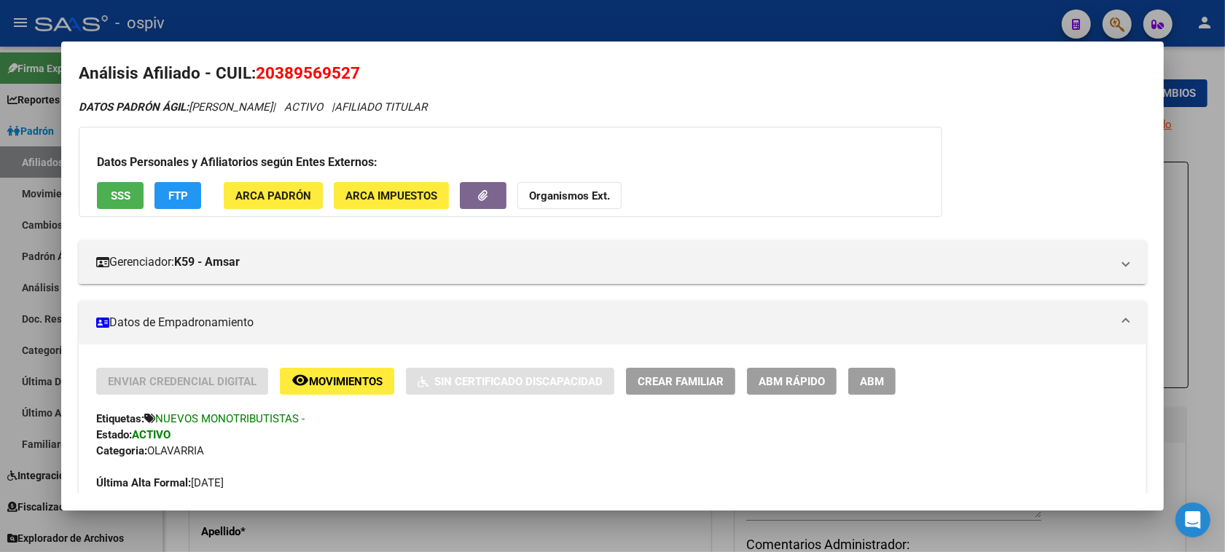
scroll to position [0, 0]
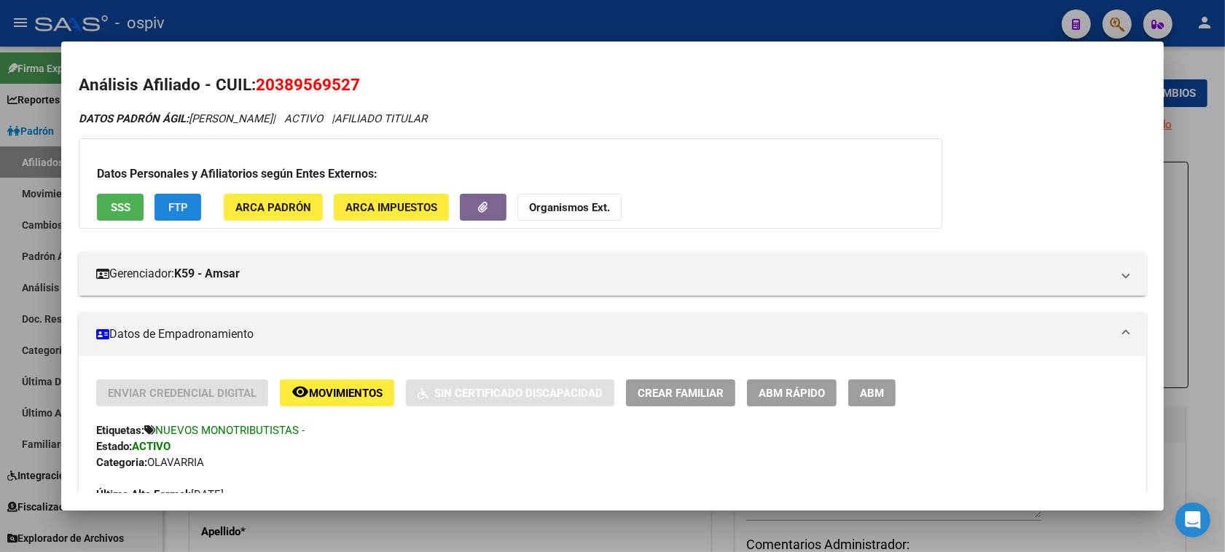
click at [181, 197] on button "FTP" at bounding box center [178, 207] width 47 height 27
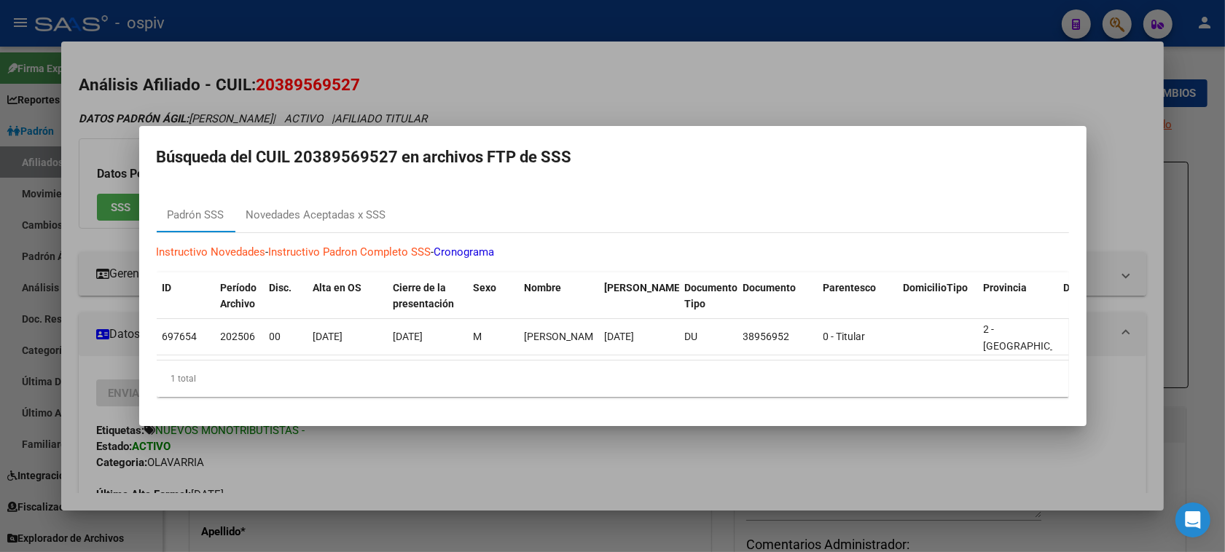
drag, startPoint x: 1113, startPoint y: 23, endPoint x: 910, endPoint y: 66, distance: 207.8
click at [1105, 23] on div at bounding box center [612, 276] width 1225 height 552
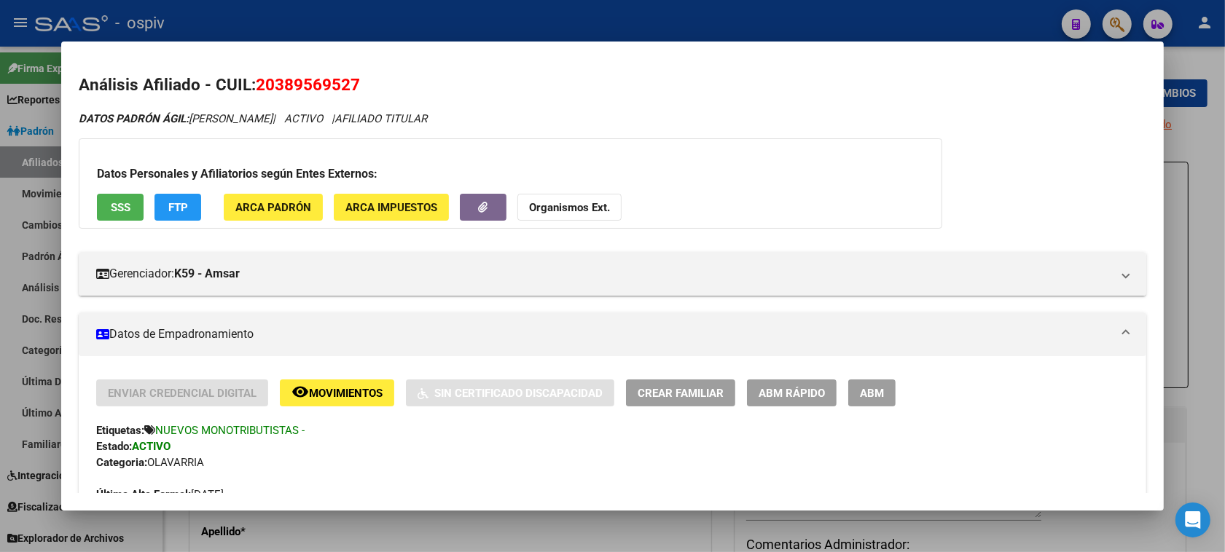
click at [1108, 20] on div at bounding box center [612, 276] width 1225 height 552
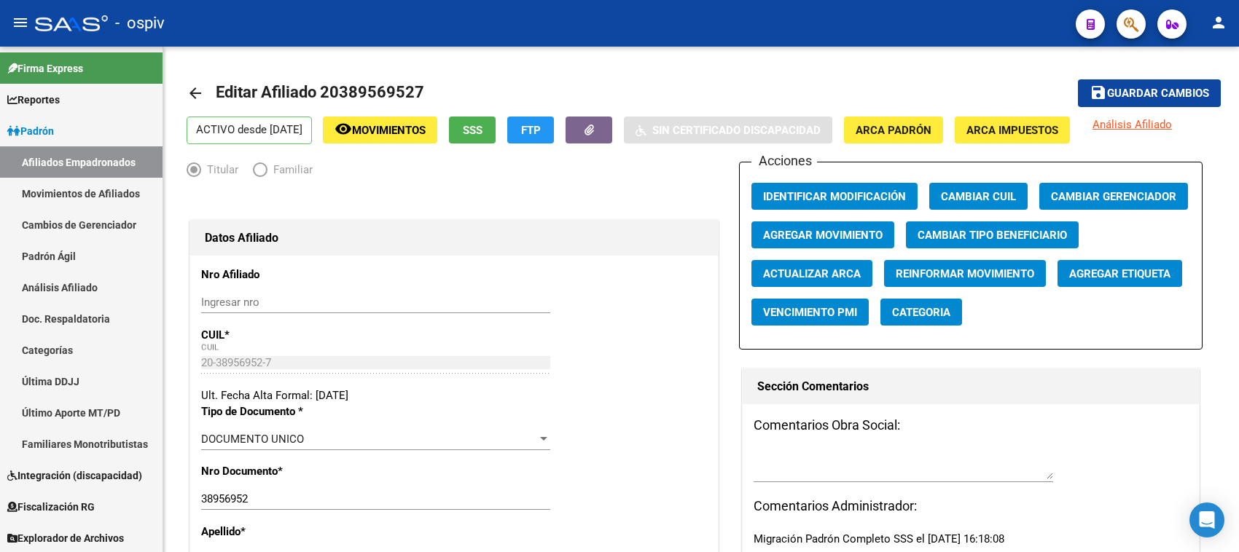
click at [1115, 28] on div at bounding box center [1125, 24] width 41 height 30
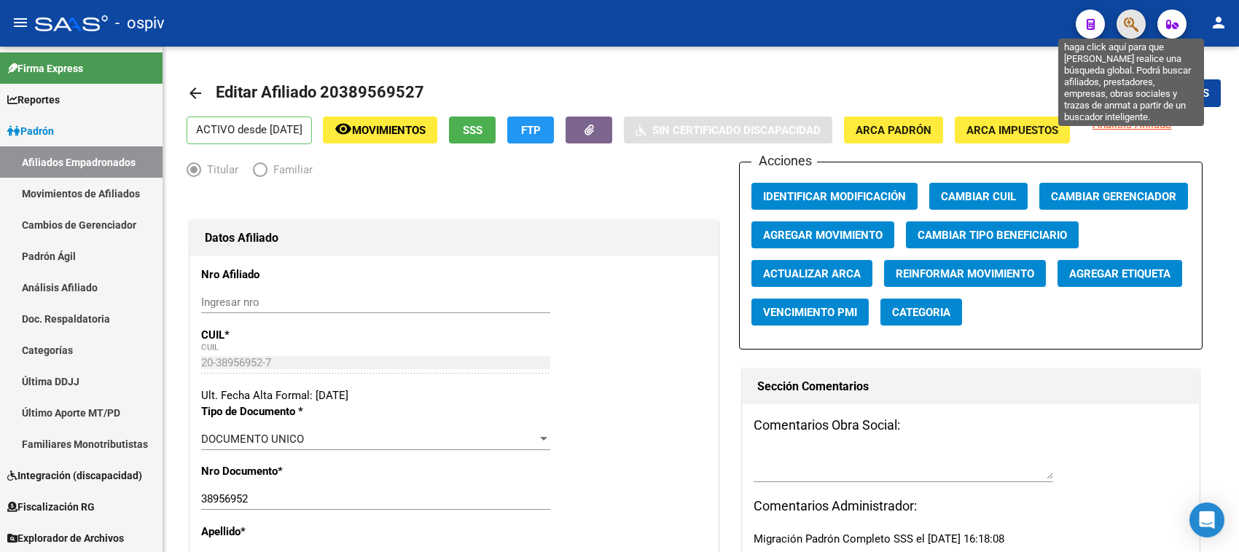
click at [1130, 18] on icon "button" at bounding box center [1131, 24] width 15 height 17
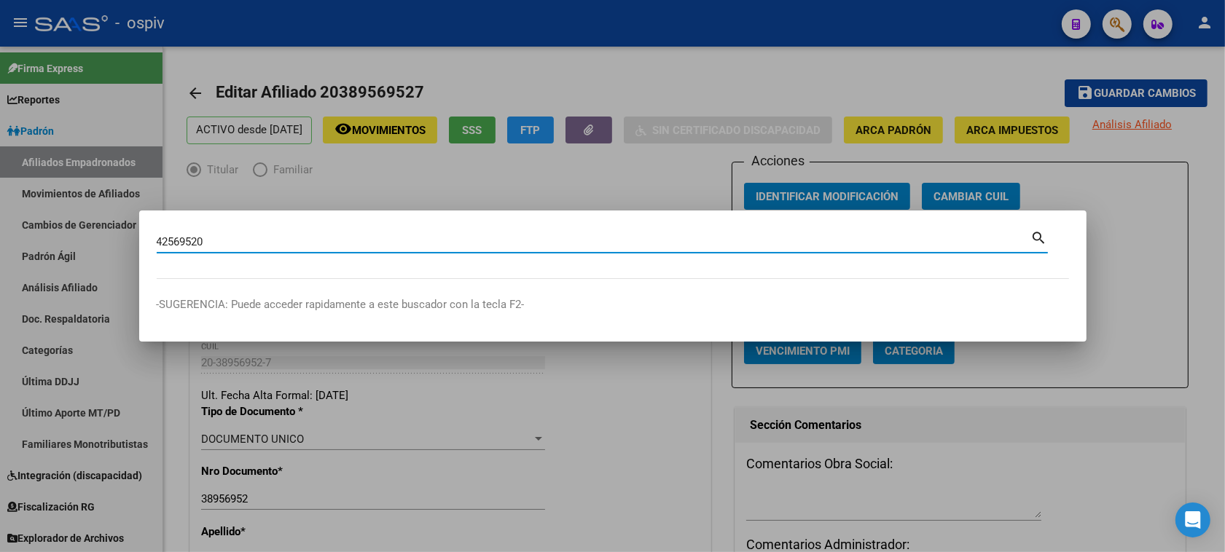
type input "42569520"
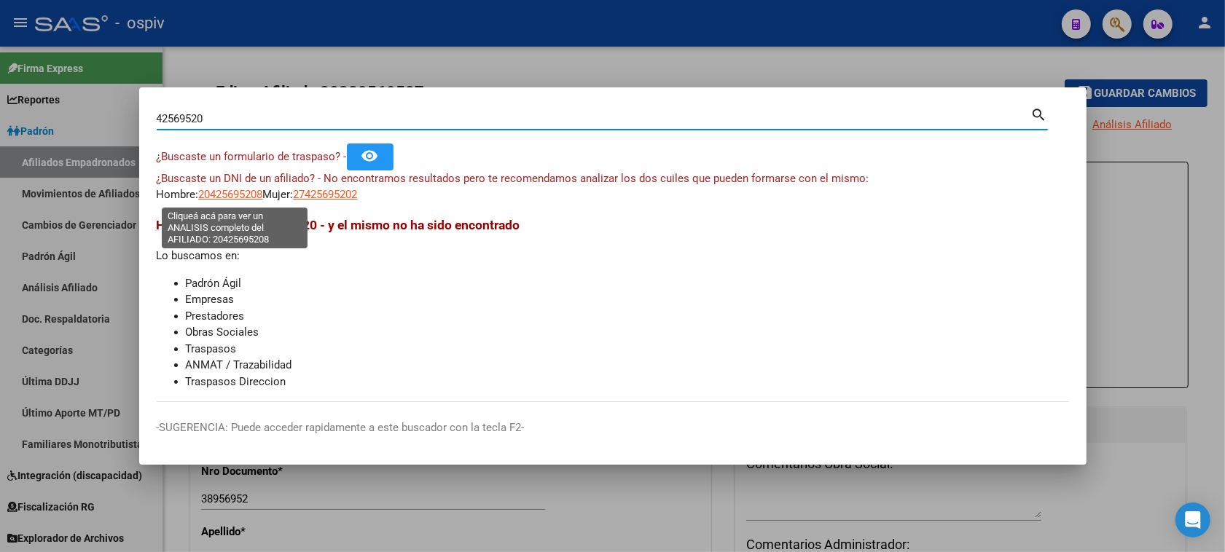
click at [262, 192] on span "20425695208" at bounding box center [231, 194] width 64 height 13
type textarea "20425695208"
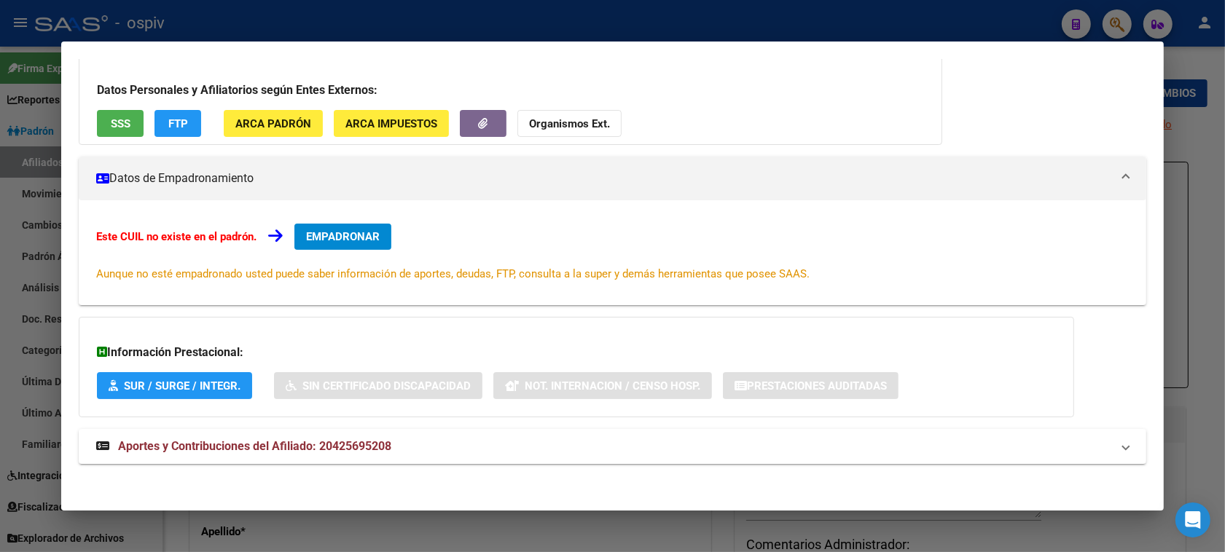
scroll to position [106, 0]
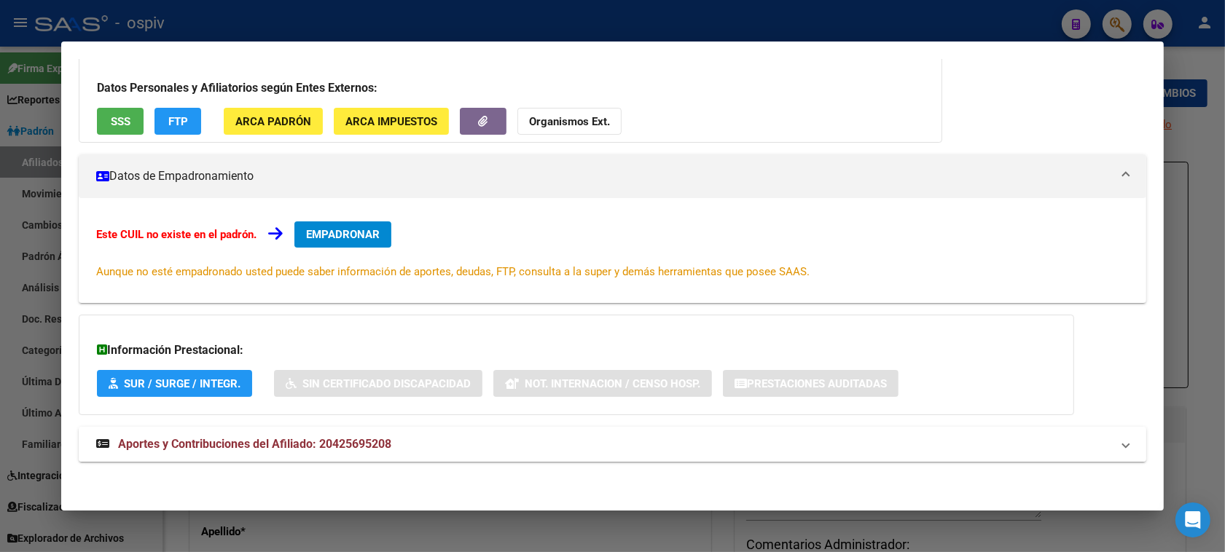
click at [259, 429] on mat-expansion-panel-header "Aportes y Contribuciones del Afiliado: 20425695208" at bounding box center [613, 444] width 1068 height 35
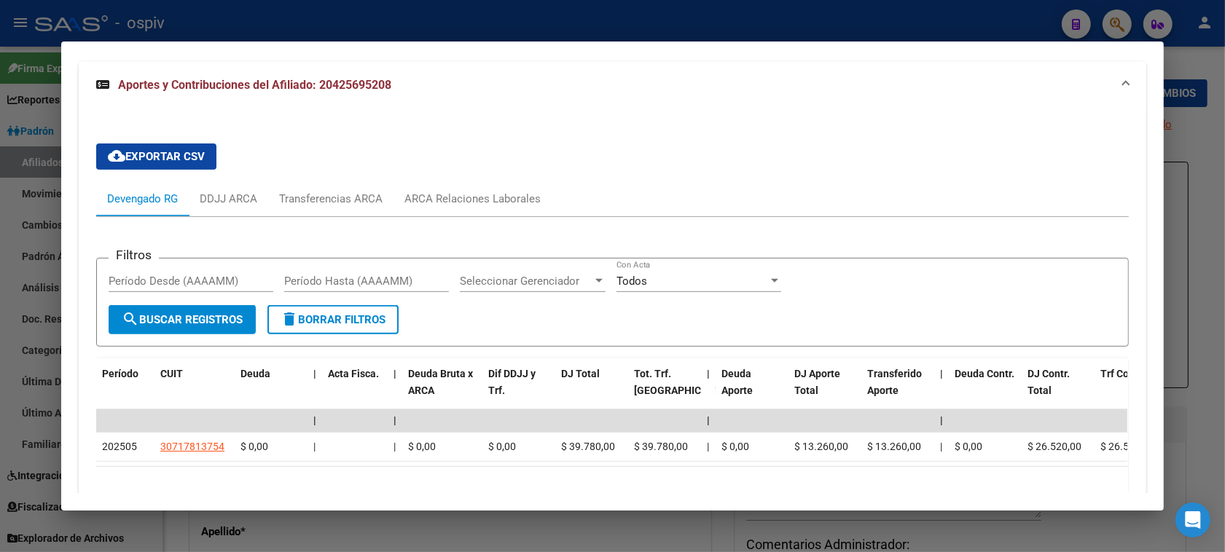
scroll to position [562, 0]
